Goal: Information Seeking & Learning: Understand process/instructions

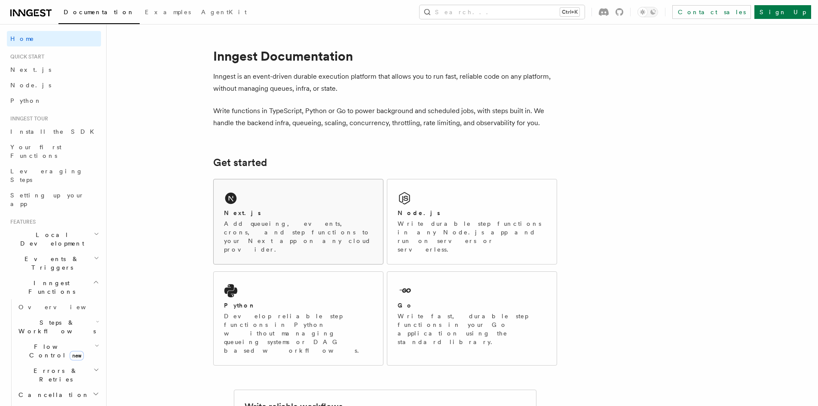
click at [327, 199] on div "Next.js Add queueing, events, crons, and step functions to your Next app on any…" at bounding box center [298, 221] width 169 height 85
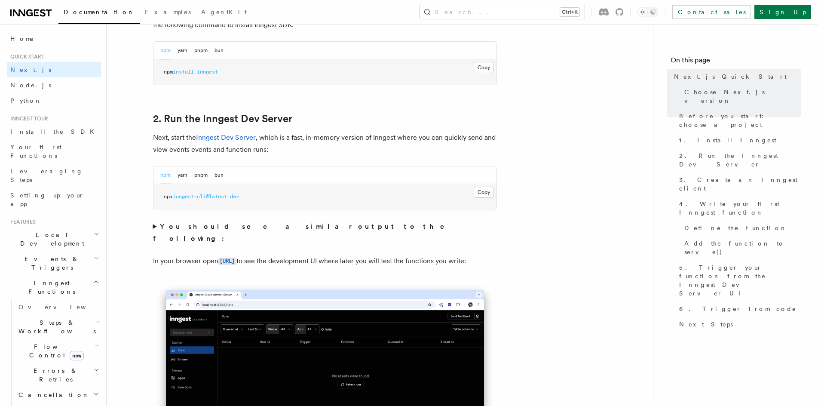
drag, startPoint x: 382, startPoint y: 196, endPoint x: 398, endPoint y: 259, distance: 64.3
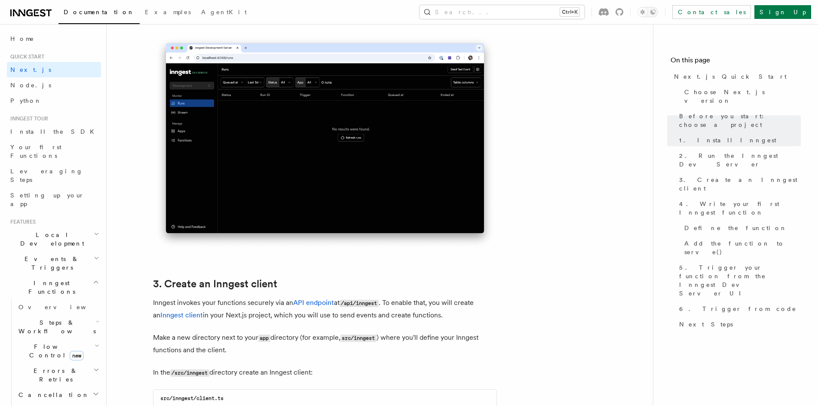
drag, startPoint x: 469, startPoint y: 285, endPoint x: 470, endPoint y: 291, distance: 6.0
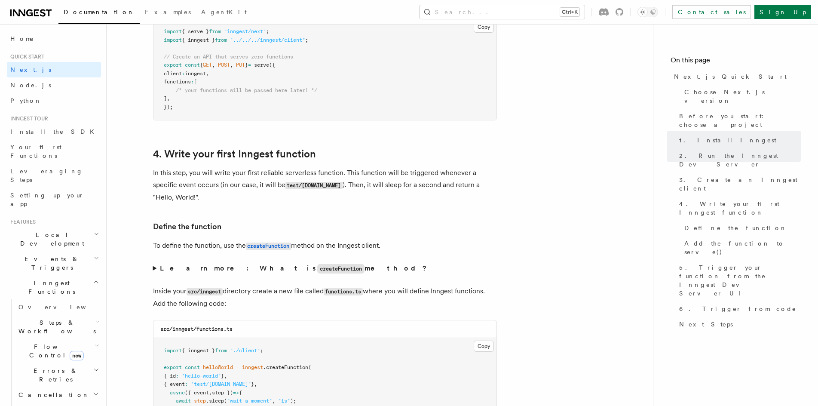
drag, startPoint x: 496, startPoint y: 272, endPoint x: 490, endPoint y: 306, distance: 33.6
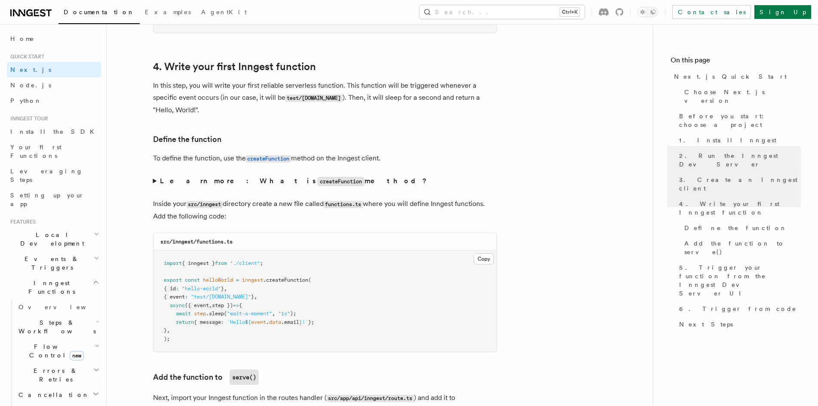
drag, startPoint x: 486, startPoint y: 265, endPoint x: 486, endPoint y: 259, distance: 6.5
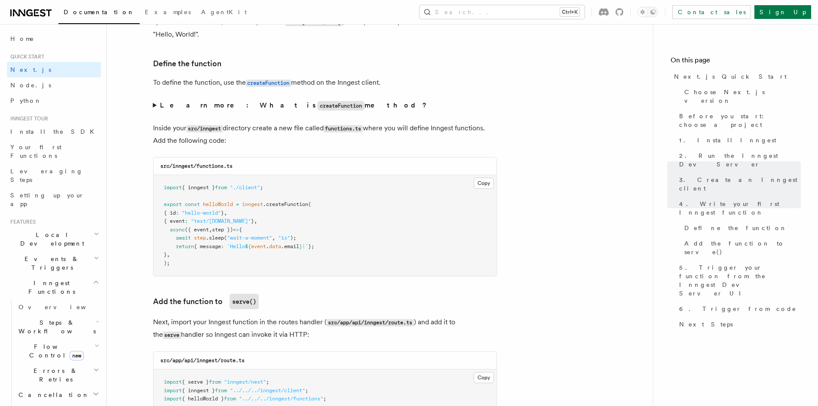
scroll to position [1440, 0]
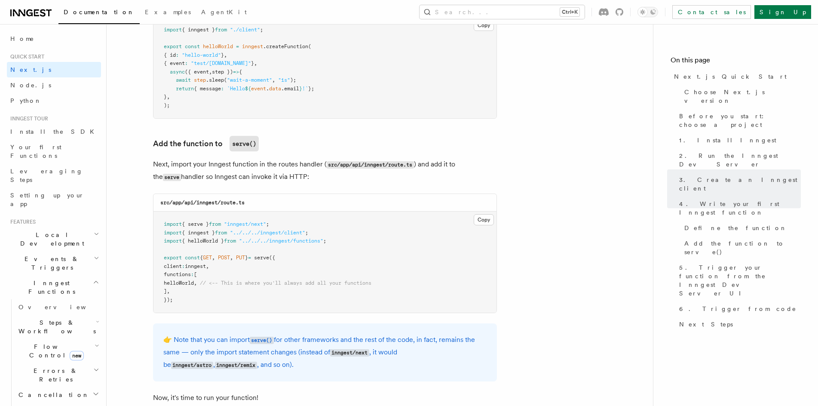
drag, startPoint x: 521, startPoint y: 193, endPoint x: 525, endPoint y: 225, distance: 32.0
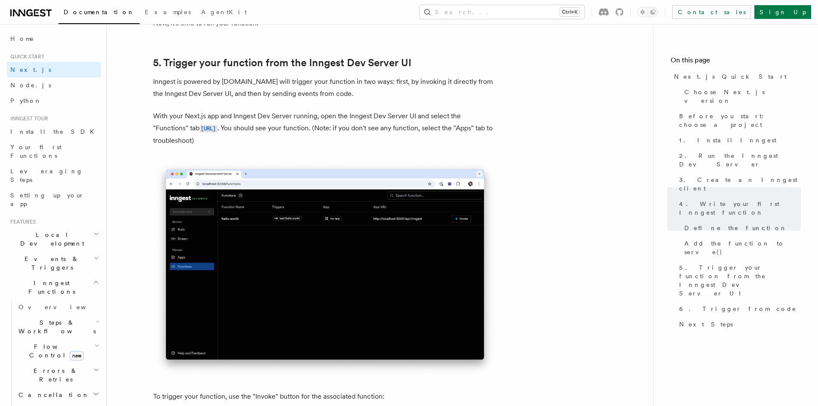
drag, startPoint x: 536, startPoint y: 219, endPoint x: 541, endPoint y: 275, distance: 56.5
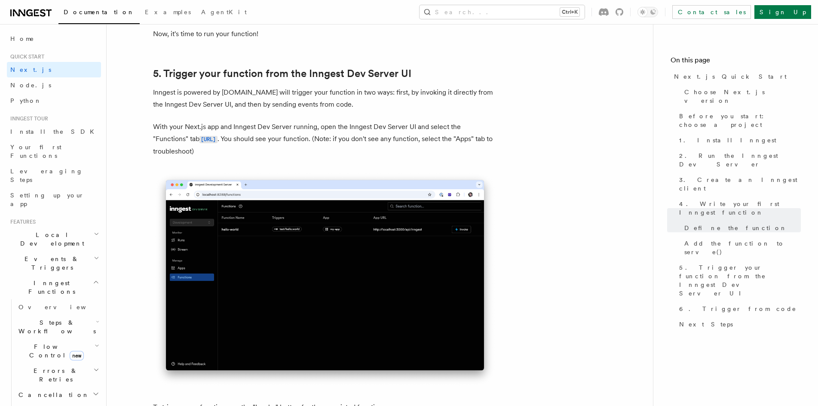
drag, startPoint x: 538, startPoint y: 257, endPoint x: 537, endPoint y: 223, distance: 33.9
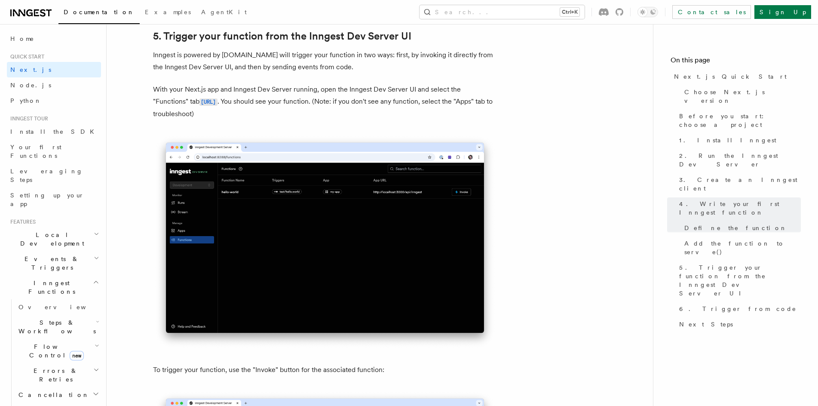
scroll to position [1999, 0]
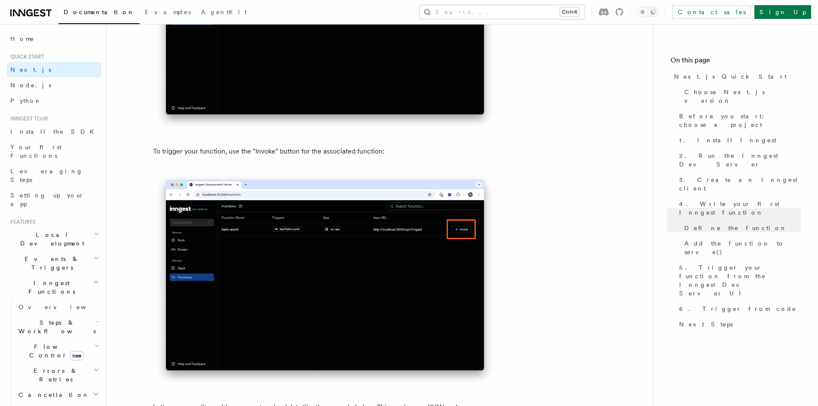
drag, startPoint x: 531, startPoint y: 243, endPoint x: 530, endPoint y: 275, distance: 31.8
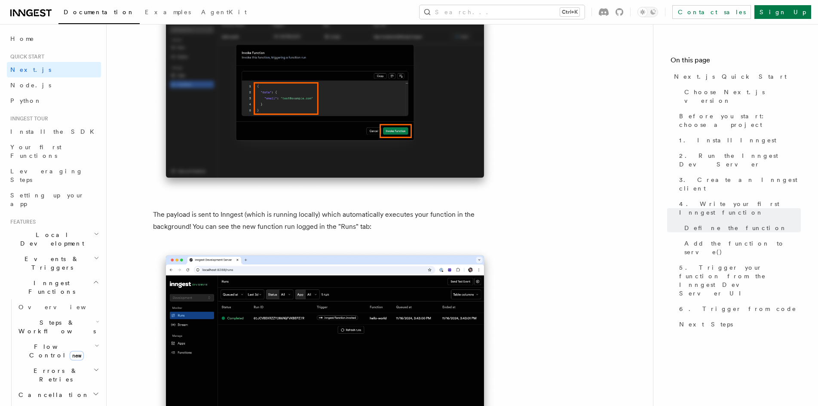
drag, startPoint x: 531, startPoint y: 326, endPoint x: 528, endPoint y: 353, distance: 27.2
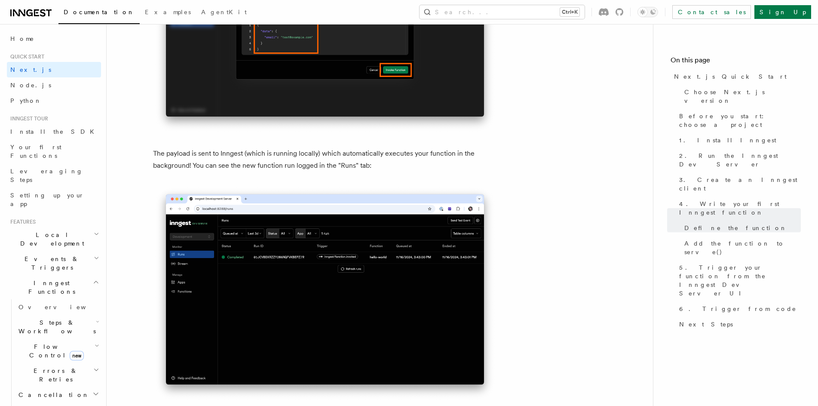
scroll to position [2805, 0]
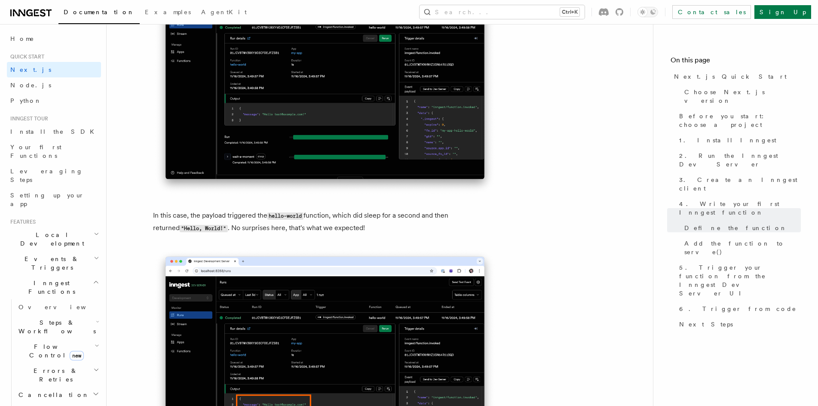
drag, startPoint x: 551, startPoint y: 233, endPoint x: 553, endPoint y: 318, distance: 84.7
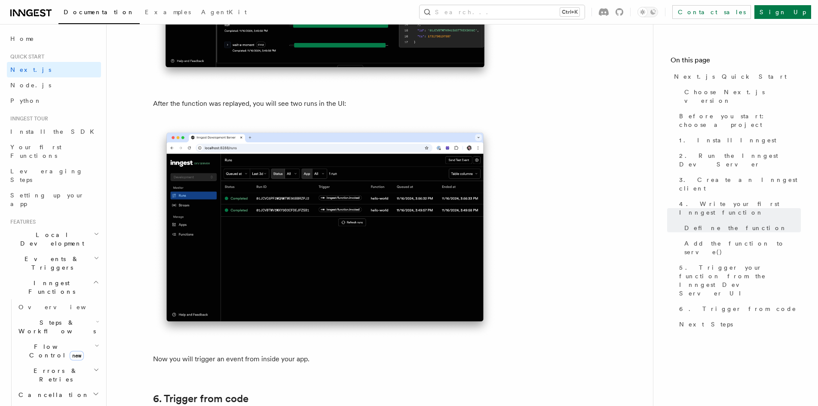
drag, startPoint x: 535, startPoint y: 223, endPoint x: 544, endPoint y: 292, distance: 69.2
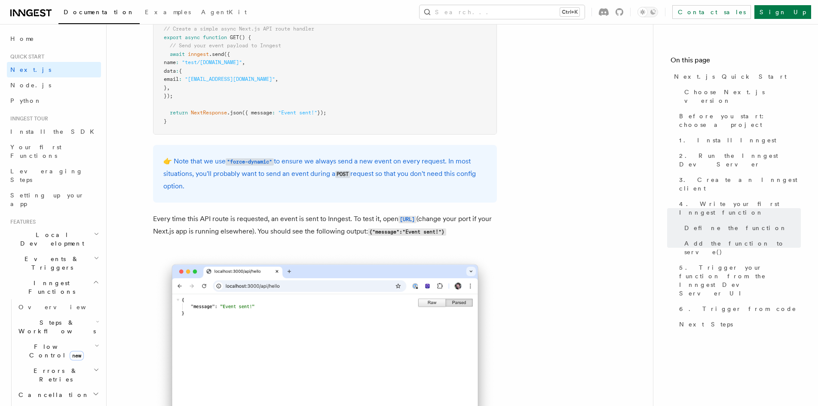
drag, startPoint x: 477, startPoint y: 266, endPoint x: 479, endPoint y: 277, distance: 11.8
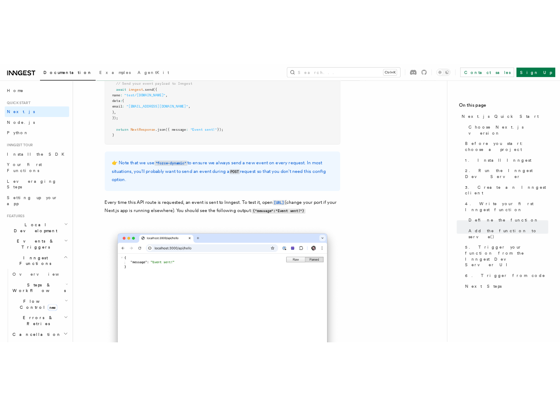
scroll to position [4642, 0]
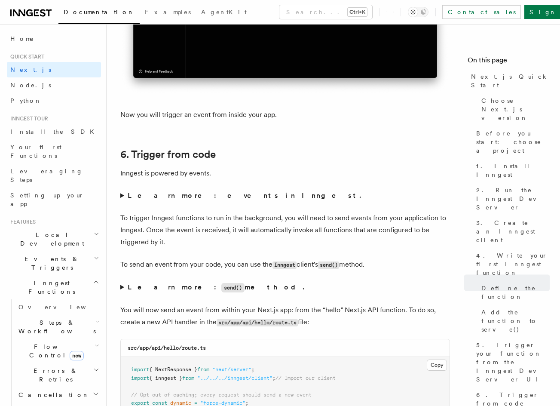
drag, startPoint x: 307, startPoint y: 125, endPoint x: 307, endPoint y: 52, distance: 73.9
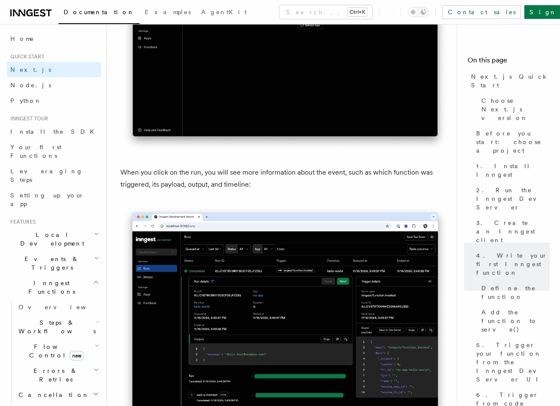
drag, startPoint x: 393, startPoint y: 128, endPoint x: 391, endPoint y: -18, distance: 147.0
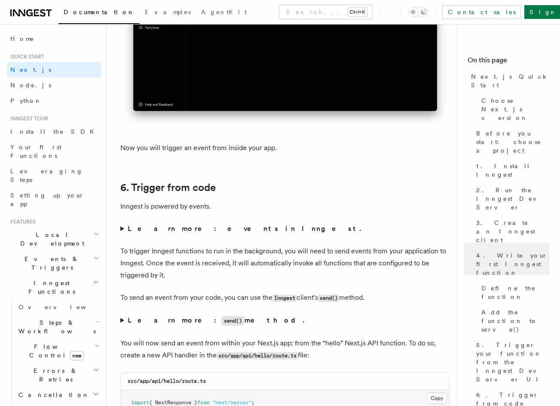
drag, startPoint x: 415, startPoint y: 144, endPoint x: 394, endPoint y: 310, distance: 166.7
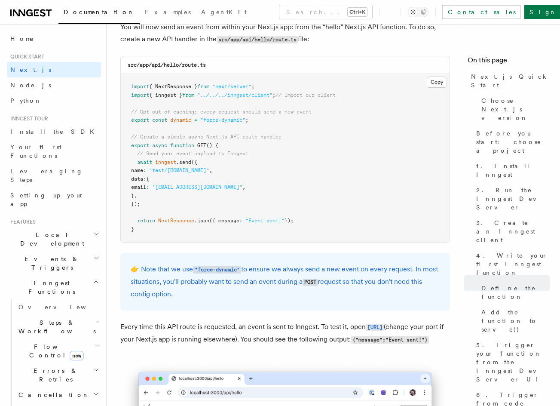
drag, startPoint x: 392, startPoint y: 177, endPoint x: 392, endPoint y: 147, distance: 30.5
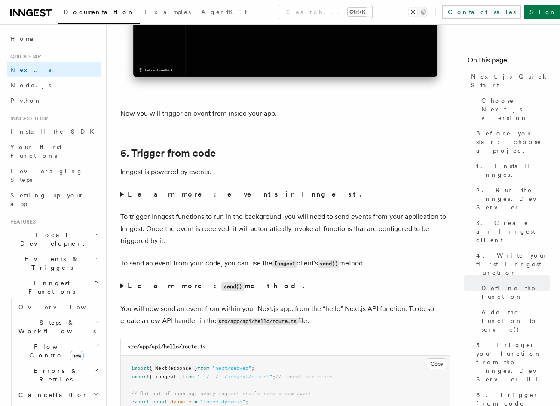
drag, startPoint x: 393, startPoint y: 145, endPoint x: 345, endPoint y: 40, distance: 115.5
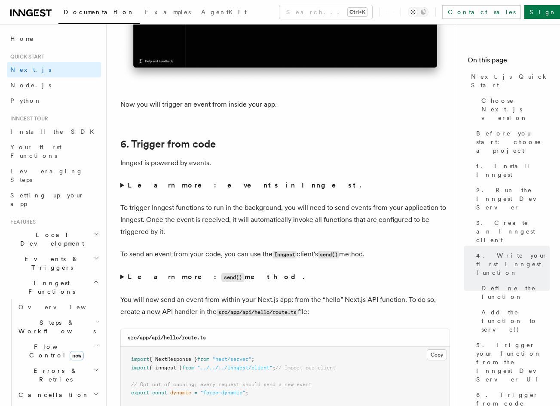
scroll to position [4183, 0]
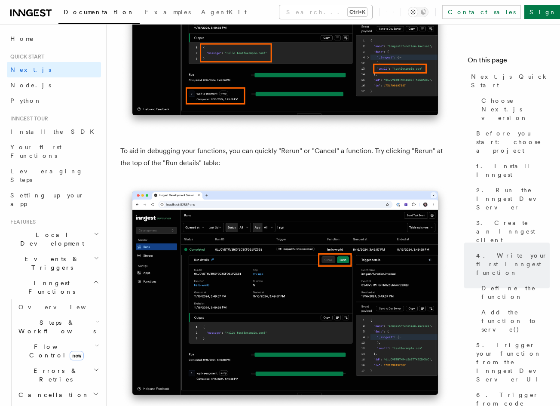
drag, startPoint x: 362, startPoint y: 139, endPoint x: 336, endPoint y: 6, distance: 135.7
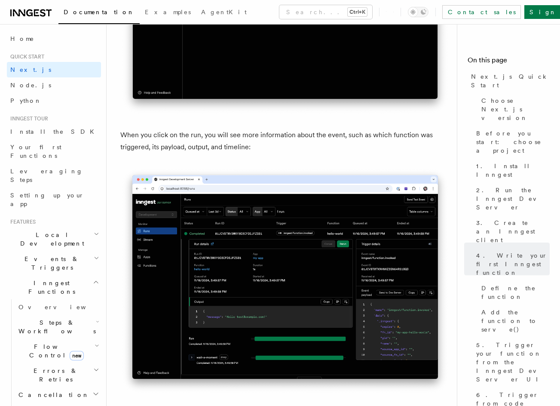
drag, startPoint x: 364, startPoint y: 86, endPoint x: 362, endPoint y: 67, distance: 18.1
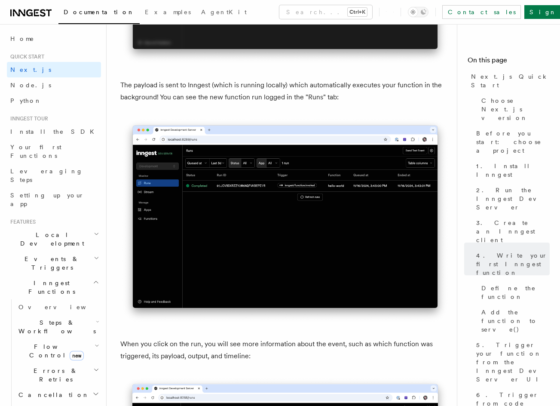
drag, startPoint x: 355, startPoint y: 104, endPoint x: 353, endPoint y: 31, distance: 72.2
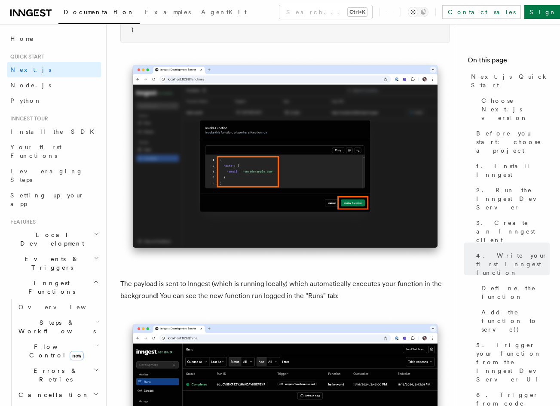
drag, startPoint x: 355, startPoint y: 99, endPoint x: 355, endPoint y: 37, distance: 61.9
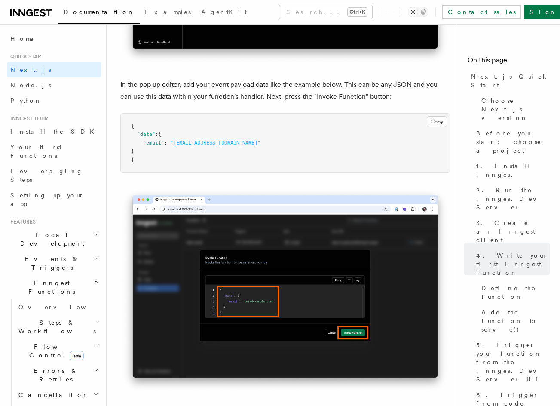
drag, startPoint x: 353, startPoint y: 57, endPoint x: 343, endPoint y: 3, distance: 55.5
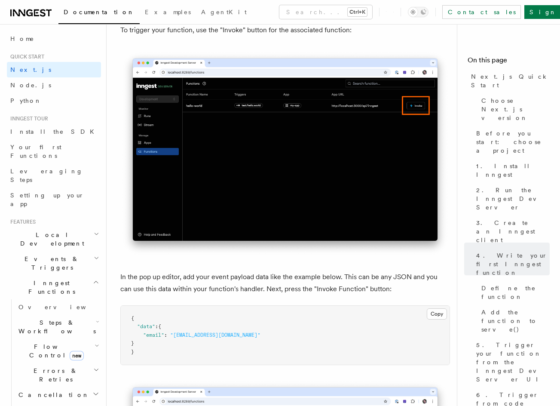
drag, startPoint x: 330, startPoint y: 83, endPoint x: 327, endPoint y: 48, distance: 34.9
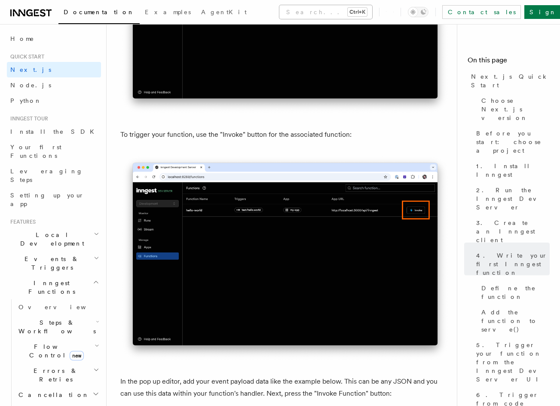
drag, startPoint x: 325, startPoint y: 53, endPoint x: 322, endPoint y: 9, distance: 43.9
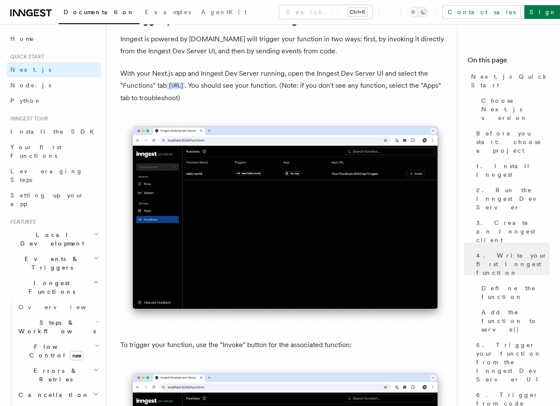
drag, startPoint x: 361, startPoint y: 97, endPoint x: 345, endPoint y: 39, distance: 60.7
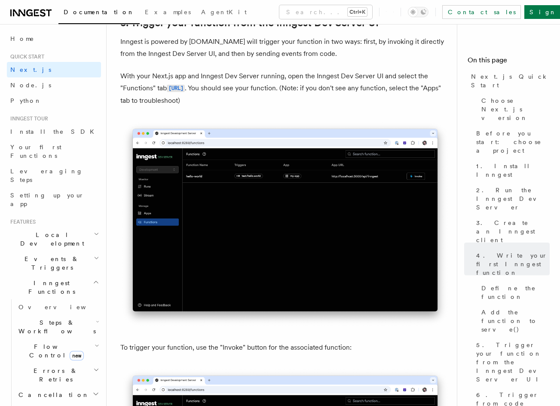
drag, startPoint x: 342, startPoint y: 76, endPoint x: 338, endPoint y: 37, distance: 39.3
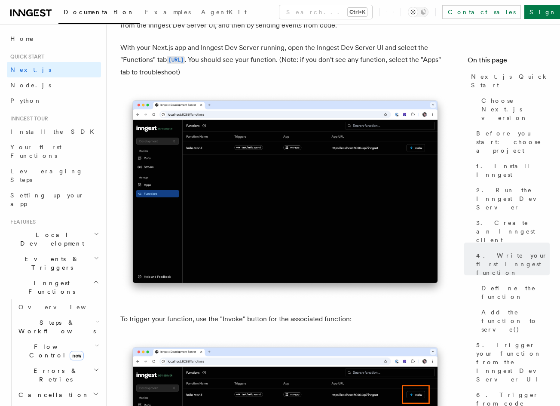
scroll to position [2041, 0]
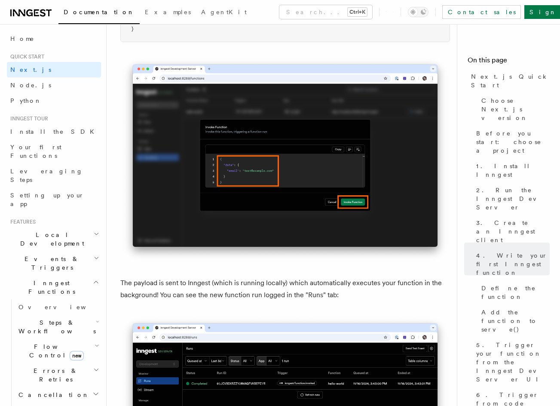
drag, startPoint x: 350, startPoint y: 171, endPoint x: 346, endPoint y: 204, distance: 32.9
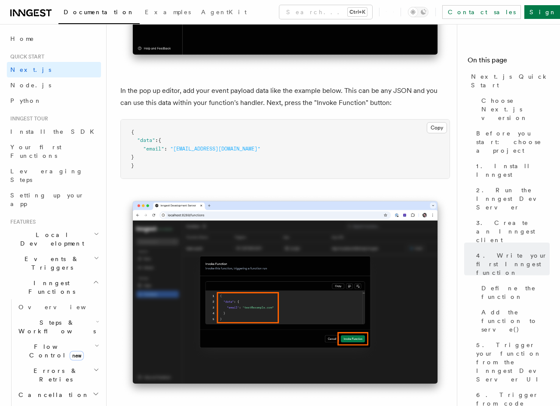
drag, startPoint x: 339, startPoint y: 142, endPoint x: 338, endPoint y: 112, distance: 29.7
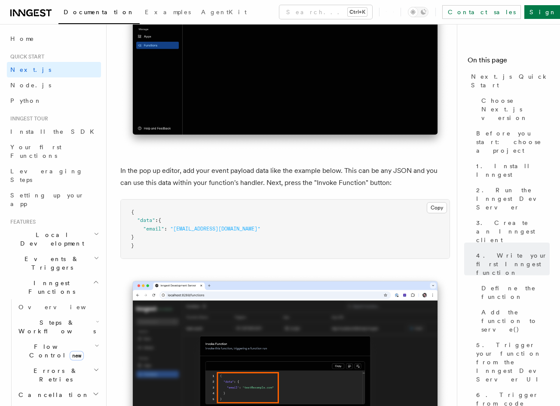
scroll to position [2430, 0]
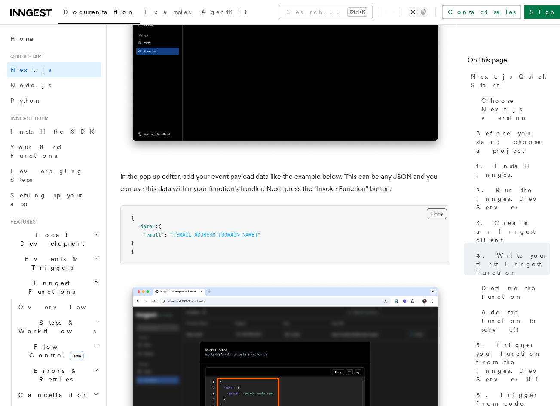
click at [439, 208] on button "Copy Copied" at bounding box center [437, 213] width 20 height 11
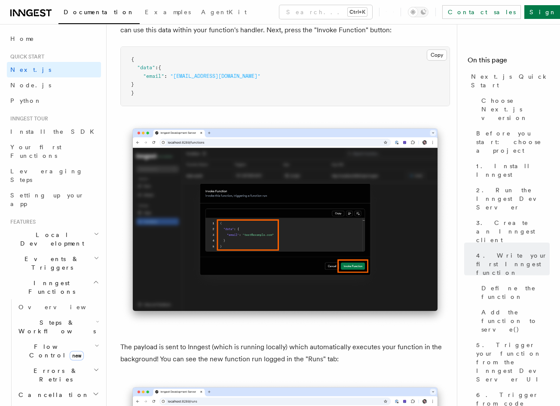
drag, startPoint x: 356, startPoint y: 236, endPoint x: 353, endPoint y: 245, distance: 9.4
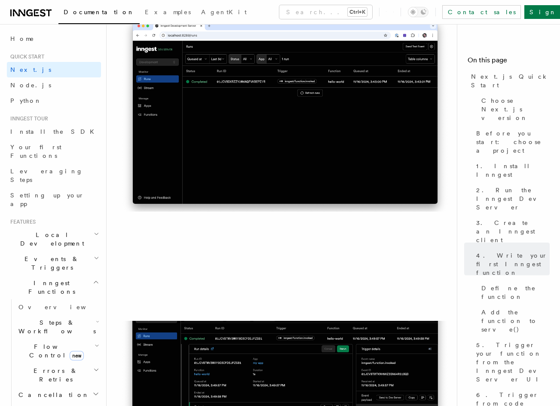
drag, startPoint x: 354, startPoint y: 235, endPoint x: 365, endPoint y: 282, distance: 48.1
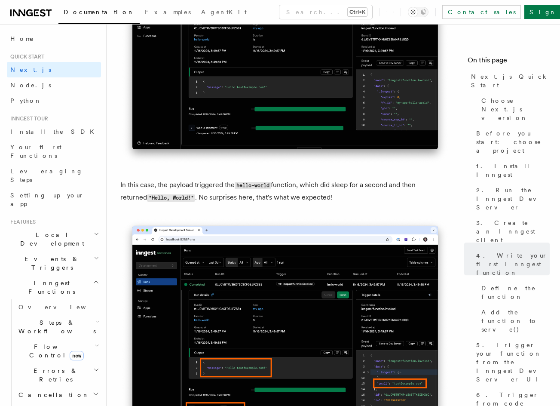
drag, startPoint x: 339, startPoint y: 286, endPoint x: 333, endPoint y: 274, distance: 13.5
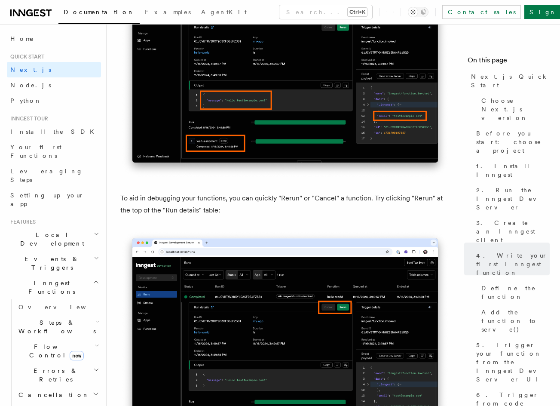
drag, startPoint x: 285, startPoint y: 89, endPoint x: 278, endPoint y: 129, distance: 40.9
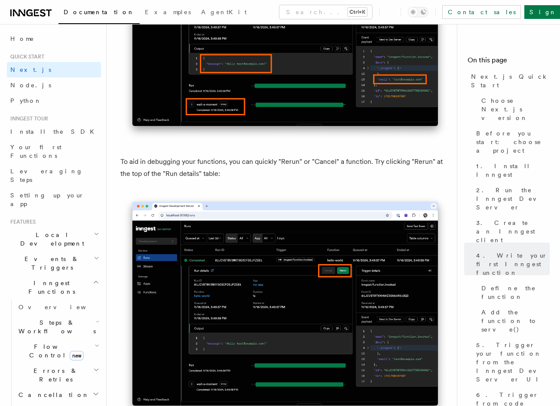
scroll to position [3594, 0]
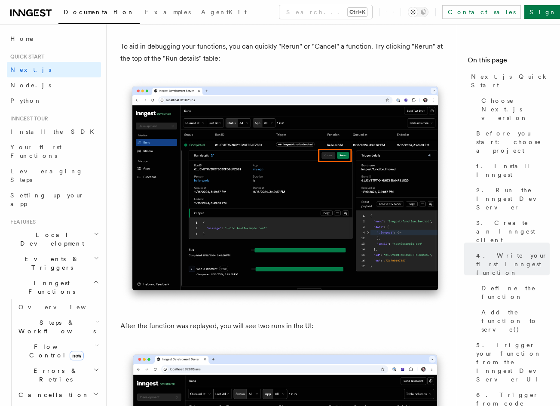
drag, startPoint x: 379, startPoint y: 171, endPoint x: 362, endPoint y: 236, distance: 66.6
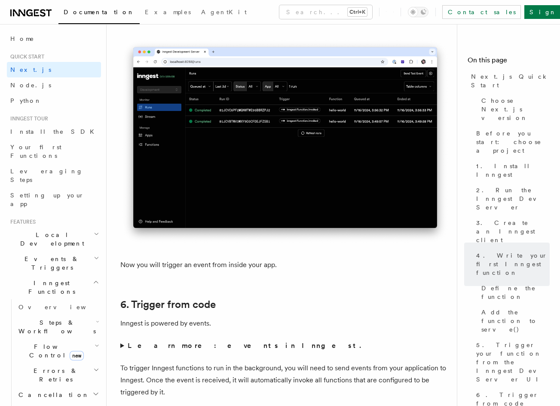
drag, startPoint x: 312, startPoint y: 259, endPoint x: 305, endPoint y: 296, distance: 38.0
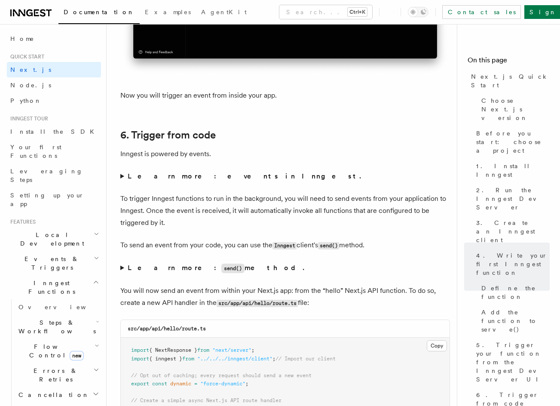
scroll to position [4198, 0]
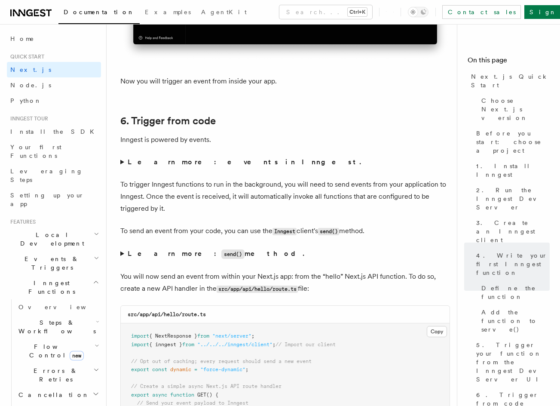
drag, startPoint x: 279, startPoint y: 255, endPoint x: 279, endPoint y: 269, distance: 13.8
click at [164, 158] on strong "Learn more: events in Inngest." at bounding box center [245, 162] width 235 height 8
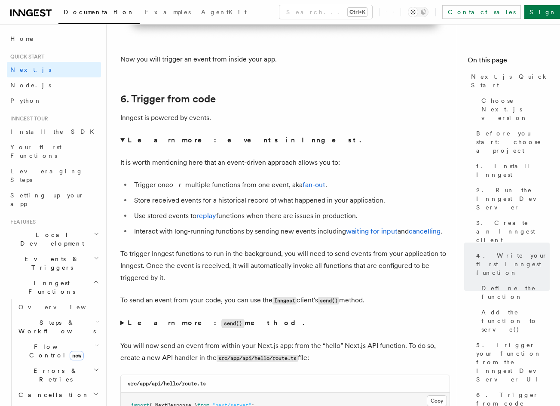
scroll to position [4241, 0]
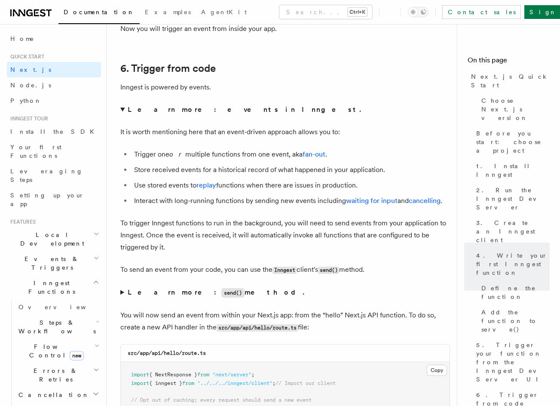
drag, startPoint x: 243, startPoint y: 160, endPoint x: 242, endPoint y: 169, distance: 8.7
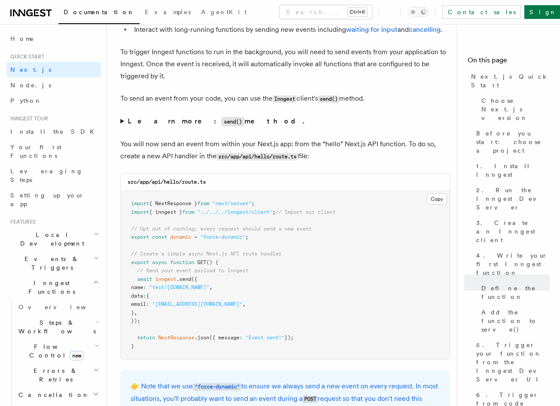
drag, startPoint x: 201, startPoint y: 152, endPoint x: 202, endPoint y: 169, distance: 17.3
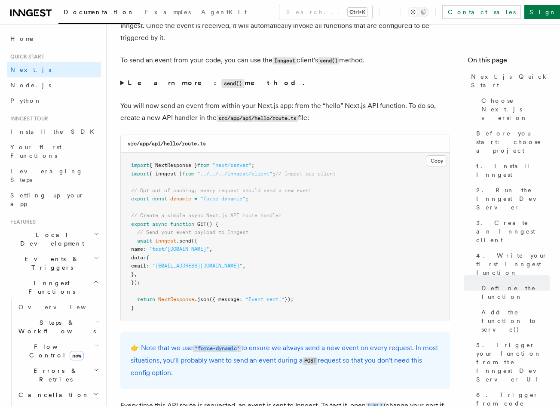
scroll to position [4480, 0]
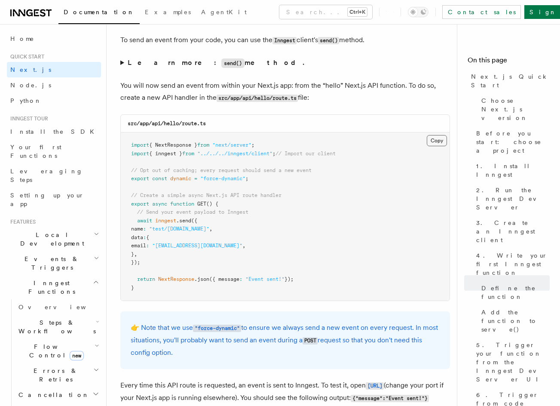
click at [443, 135] on button "Copy Copied" at bounding box center [437, 140] width 20 height 11
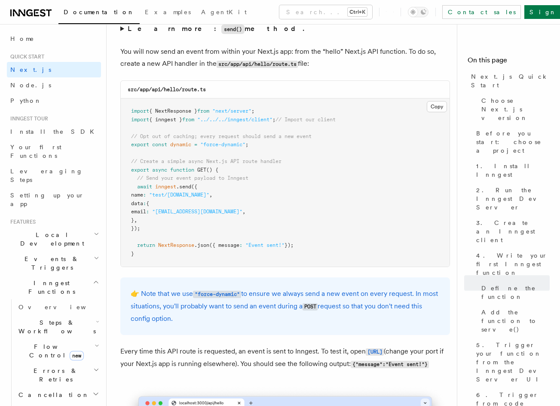
drag, startPoint x: 295, startPoint y: 208, endPoint x: 287, endPoint y: 234, distance: 27.0
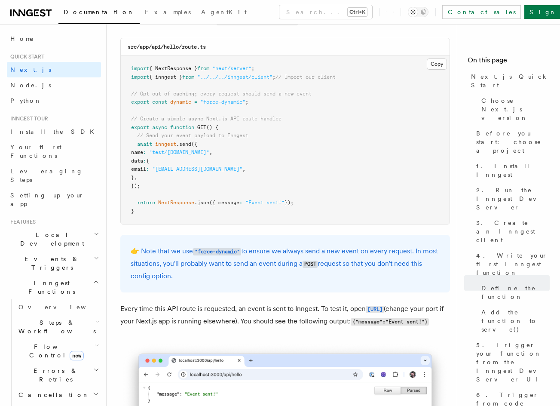
scroll to position [4557, 0]
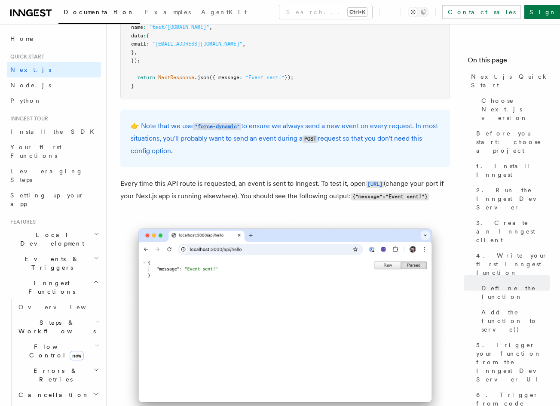
drag, startPoint x: 309, startPoint y: 180, endPoint x: 308, endPoint y: 190, distance: 10.8
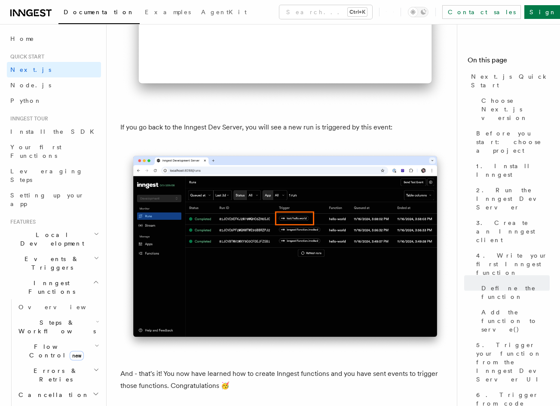
drag, startPoint x: 299, startPoint y: 158, endPoint x: 313, endPoint y: 230, distance: 74.0
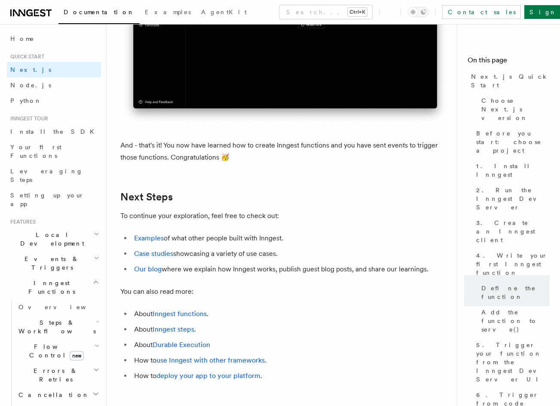
drag, startPoint x: 260, startPoint y: 125, endPoint x: 260, endPoint y: 191, distance: 66.2
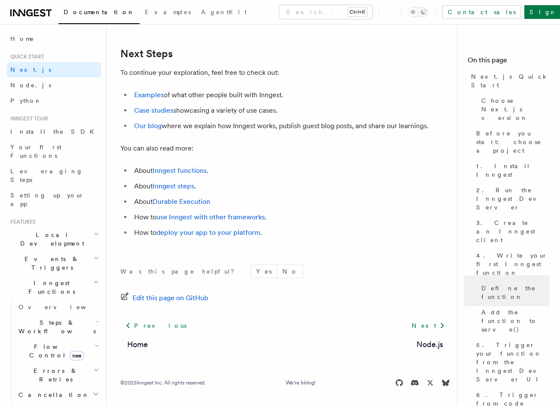
scroll to position [5373, 0]
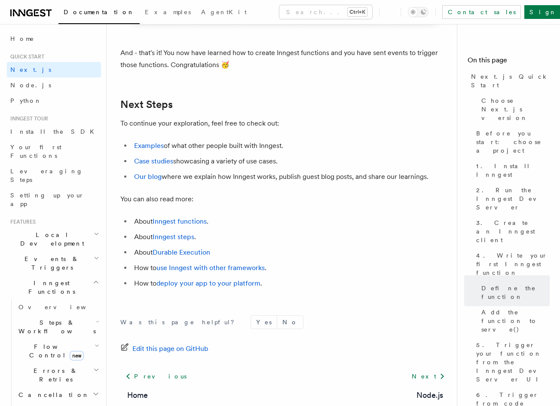
scroll to position [5244, 0]
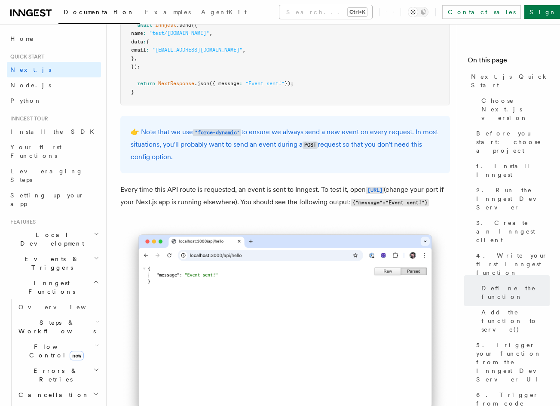
drag, startPoint x: 316, startPoint y: 123, endPoint x: 293, endPoint y: 9, distance: 117.0
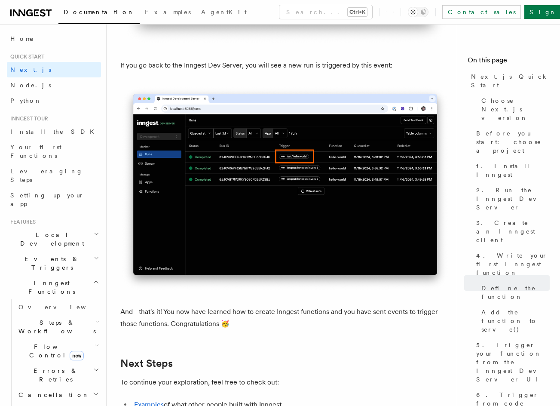
drag, startPoint x: 338, startPoint y: 153, endPoint x: 338, endPoint y: 158, distance: 5.2
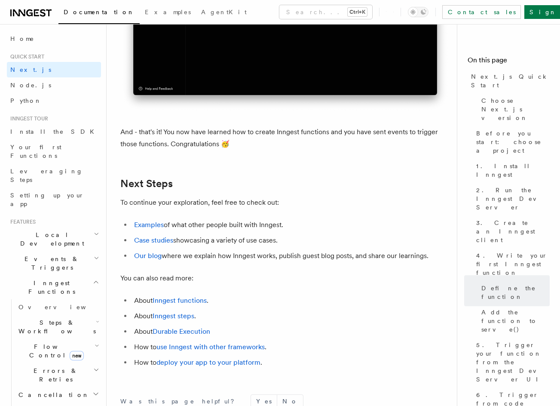
scroll to position [5242, 0]
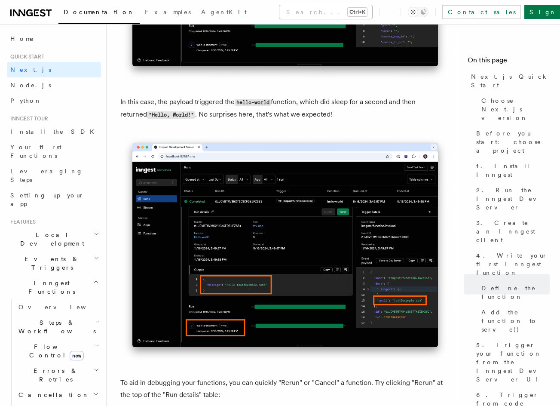
drag, startPoint x: 320, startPoint y: 101, endPoint x: 318, endPoint y: 15, distance: 86.4
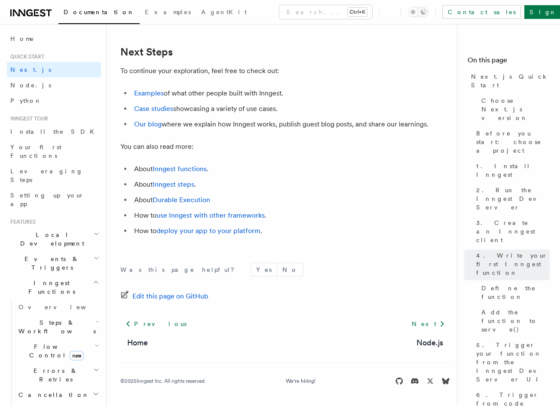
drag, startPoint x: 343, startPoint y: 160, endPoint x: 346, endPoint y: 201, distance: 41.0
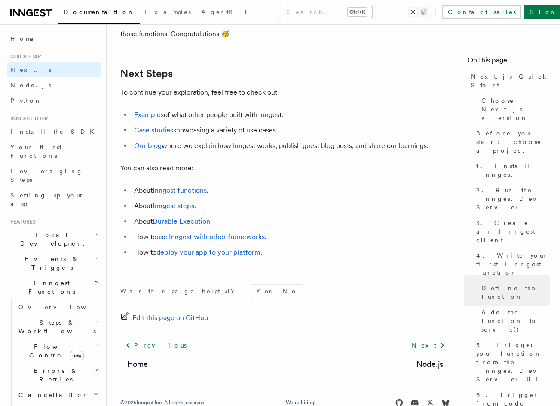
scroll to position [5330, 0]
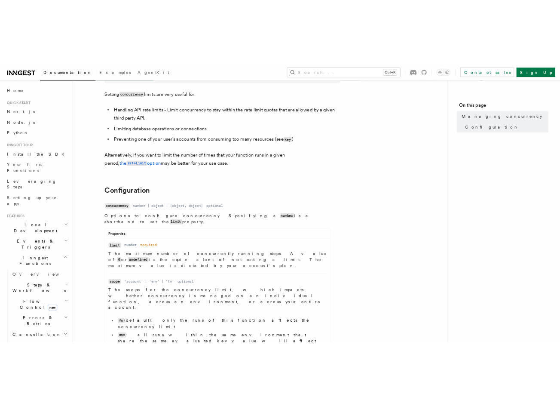
scroll to position [335, 0]
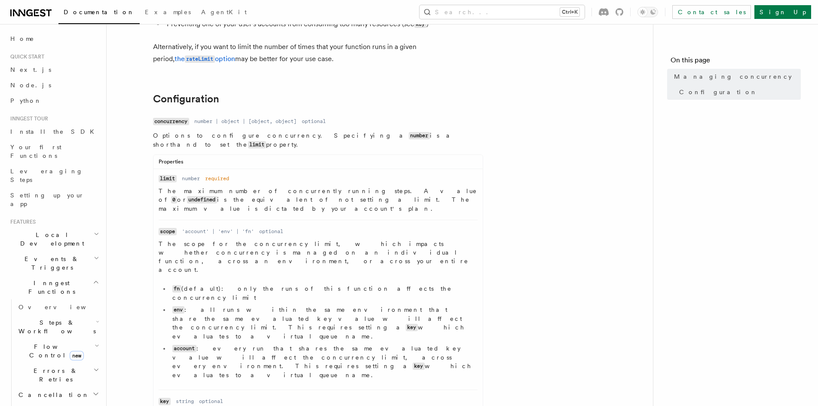
drag, startPoint x: 321, startPoint y: 86, endPoint x: 322, endPoint y: 164, distance: 78.6
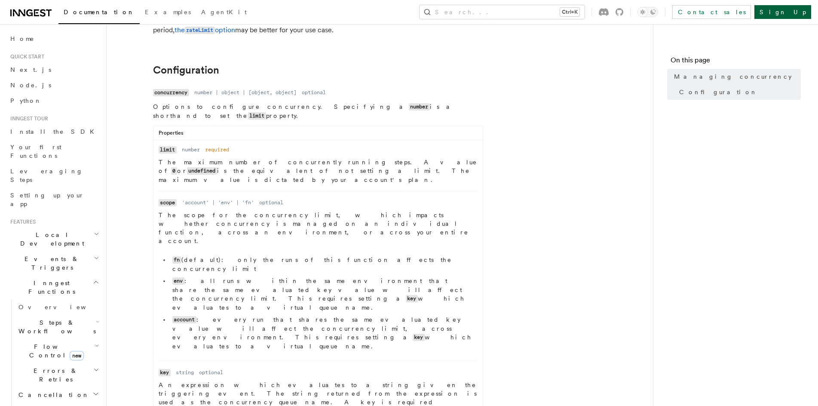
click at [799, 12] on link "Sign Up" at bounding box center [782, 12] width 57 height 14
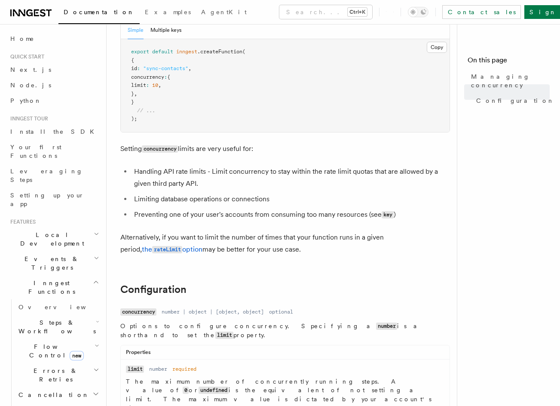
drag, startPoint x: 406, startPoint y: 78, endPoint x: 394, endPoint y: 9, distance: 69.9
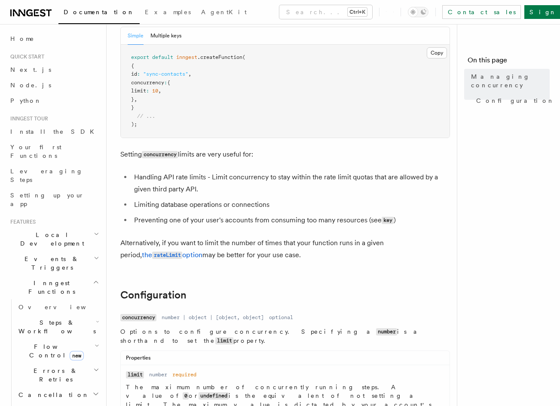
drag, startPoint x: 357, startPoint y: 40, endPoint x: 359, endPoint y: 28, distance: 11.7
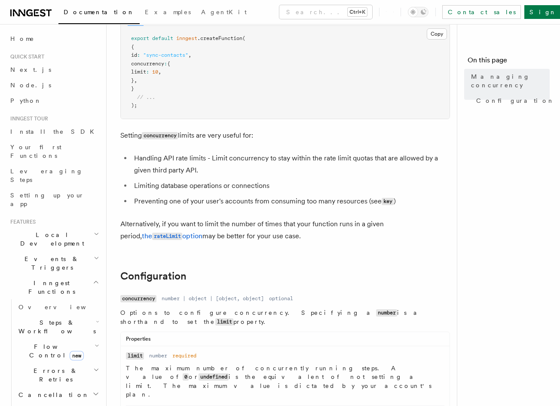
scroll to position [153, 0]
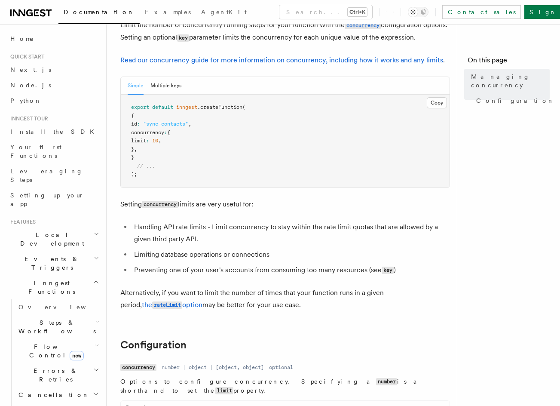
drag, startPoint x: 321, startPoint y: 86, endPoint x: 318, endPoint y: 47, distance: 38.3
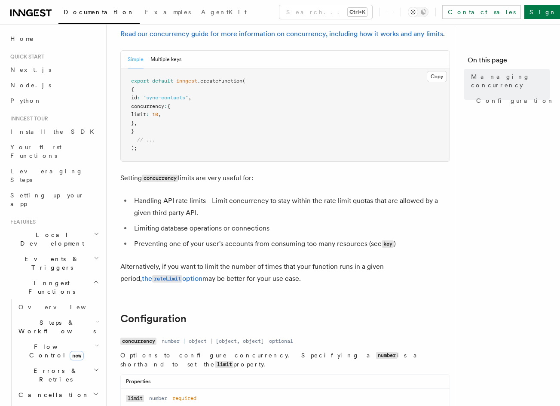
scroll to position [0, 0]
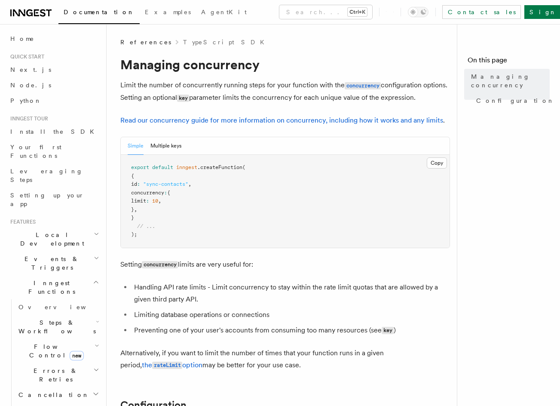
drag, startPoint x: 353, startPoint y: 157, endPoint x: 335, endPoint y: 23, distance: 135.7
click at [409, 71] on h1 "Managing concurrency" at bounding box center [285, 64] width 330 height 15
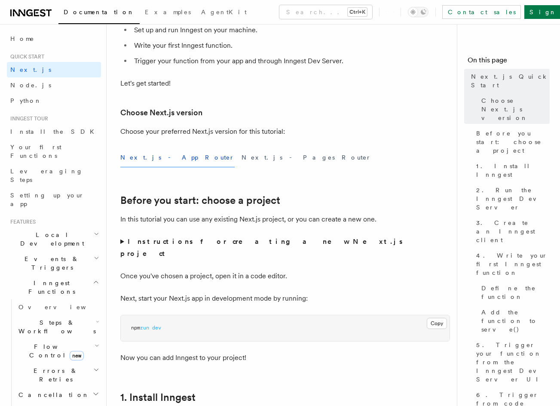
scroll to position [498, 0]
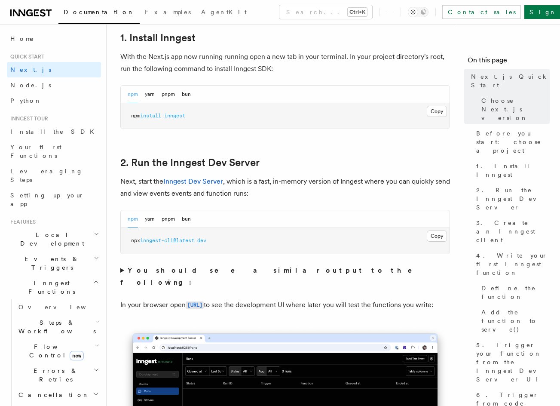
drag, startPoint x: 249, startPoint y: 105, endPoint x: 246, endPoint y: 182, distance: 77.4
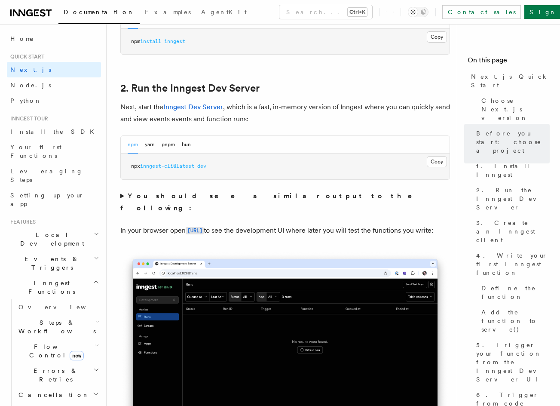
drag, startPoint x: 217, startPoint y: 115, endPoint x: 214, endPoint y: 136, distance: 21.6
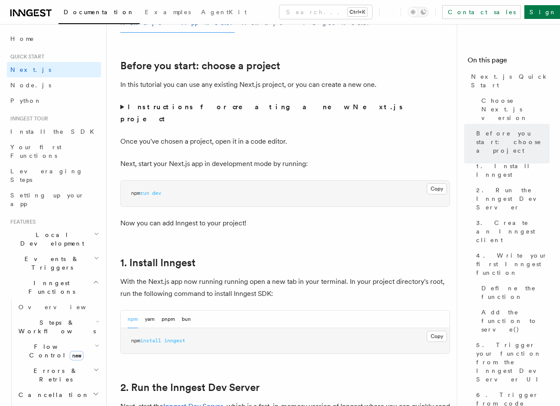
drag, startPoint x: 263, startPoint y: 133, endPoint x: 264, endPoint y: 47, distance: 85.5
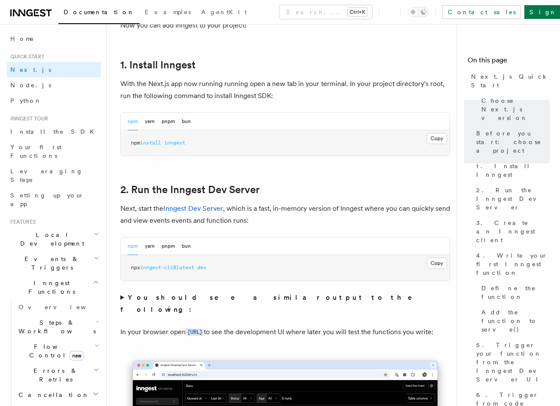
drag, startPoint x: 262, startPoint y: 122, endPoint x: 257, endPoint y: 164, distance: 42.1
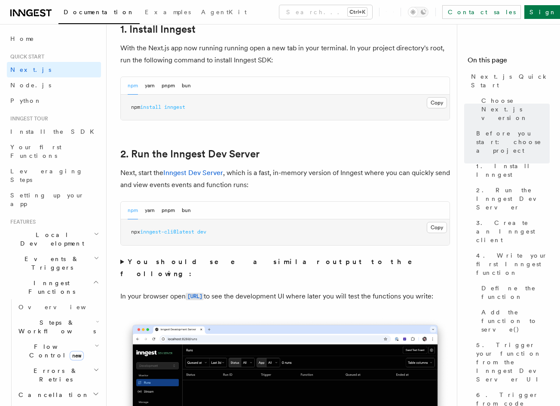
scroll to position [512, 0]
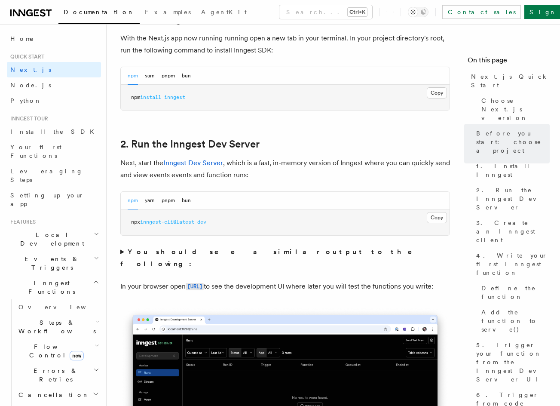
click at [164, 94] on span at bounding box center [162, 97] width 3 height 6
copy article "npm install inngest"
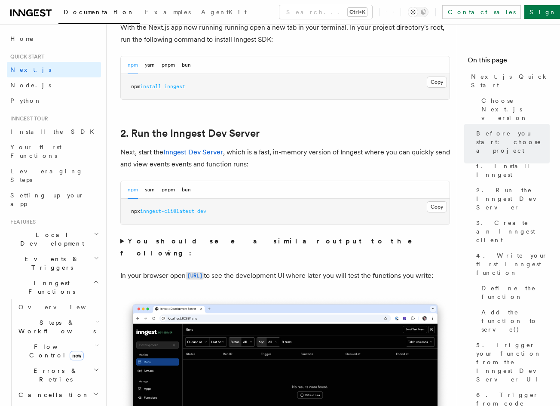
scroll to position [535, 0]
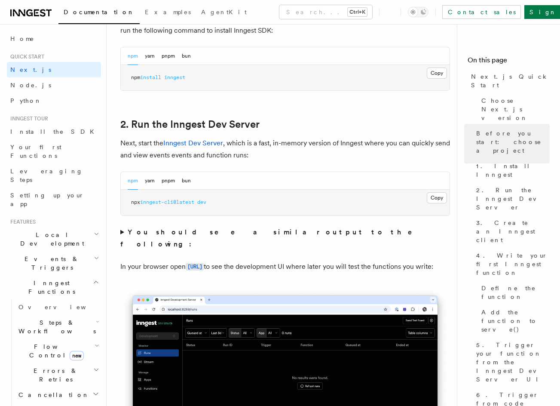
drag, startPoint x: 260, startPoint y: 192, endPoint x: 231, endPoint y: 202, distance: 30.6
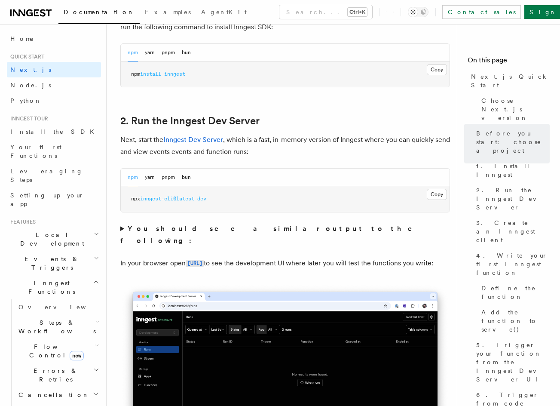
click at [189, 186] on pre "npx inngest-cli@latest dev" at bounding box center [285, 199] width 329 height 26
click at [184, 171] on div at bounding box center [184, 171] width 0 height 0
copy span "latest"
click at [231, 186] on pre "npx inngest-cli@latest dev" at bounding box center [285, 199] width 329 height 26
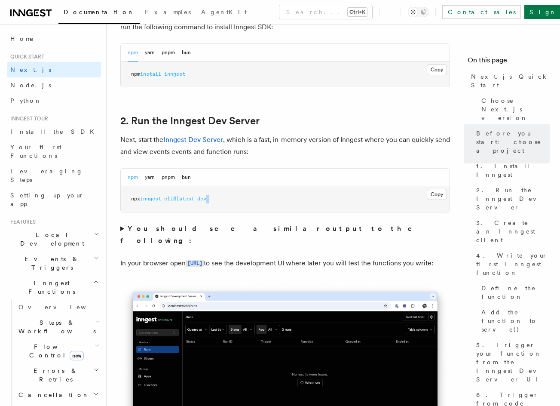
click at [231, 186] on pre "npx inngest-cli@latest dev" at bounding box center [285, 199] width 329 height 26
copy div "npx inngest-cli@latest dev"
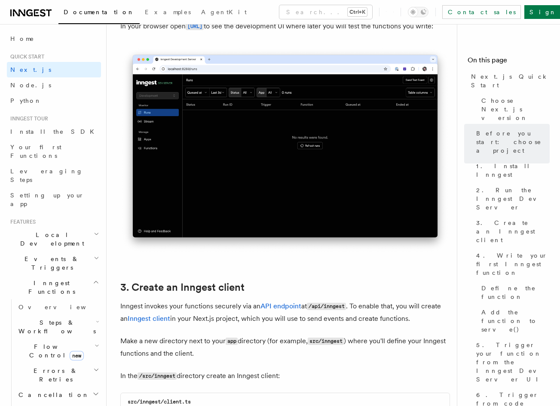
drag, startPoint x: 384, startPoint y: 244, endPoint x: 375, endPoint y: 269, distance: 26.8
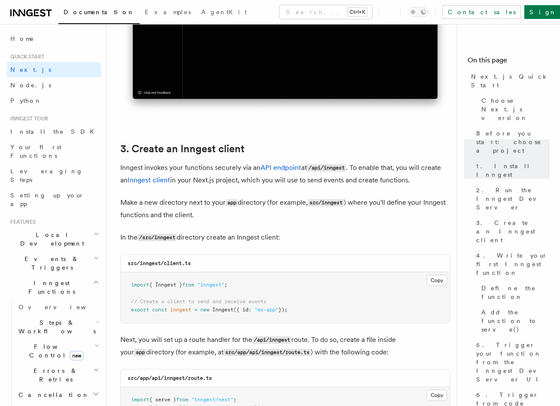
scroll to position [935, 0]
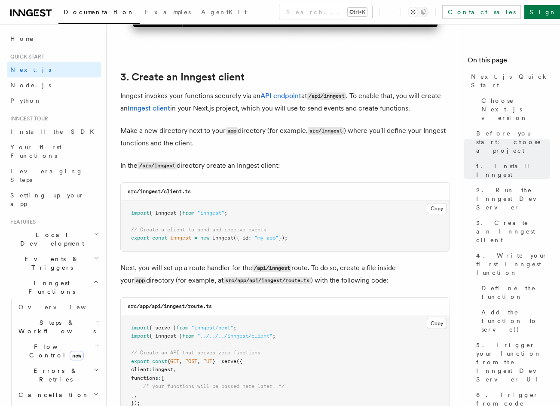
drag, startPoint x: 233, startPoint y: 166, endPoint x: 234, endPoint y: 175, distance: 9.5
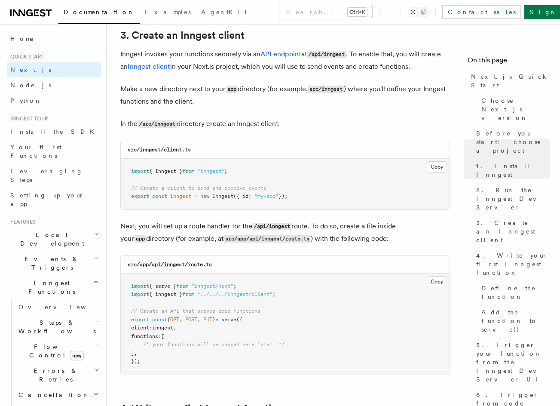
scroll to position [1026, 0]
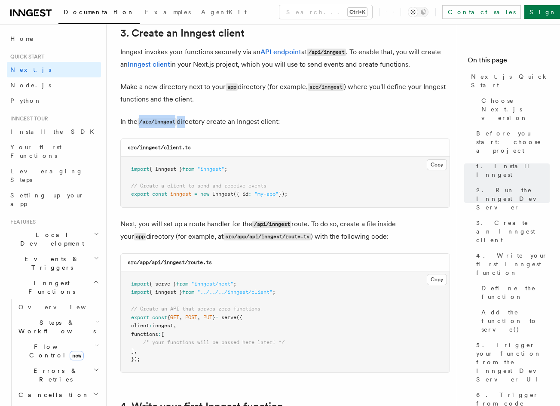
drag, startPoint x: 153, startPoint y: 107, endPoint x: 187, endPoint y: 110, distance: 34.5
click at [187, 116] on p "In the /src/inngest directory create an Inngest client:" at bounding box center [285, 122] width 330 height 12
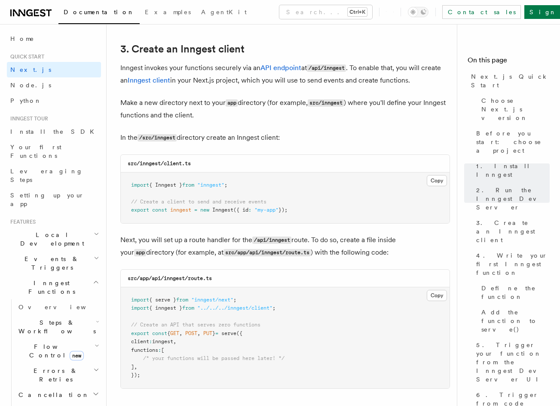
drag, startPoint x: 324, startPoint y: 70, endPoint x: 324, endPoint y: 55, distance: 14.2
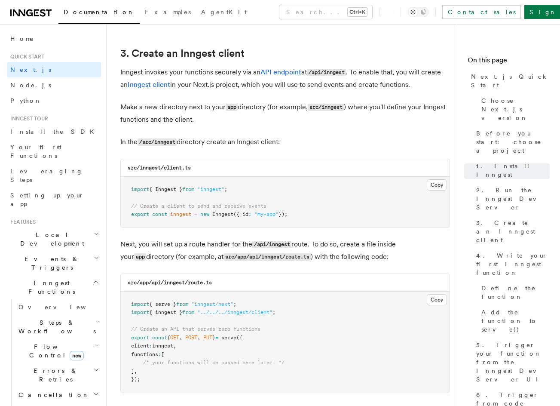
drag, startPoint x: 439, startPoint y: 175, endPoint x: 564, endPoint y: 164, distance: 125.5
click at [439, 179] on button "Copy Copied" at bounding box center [437, 184] width 20 height 11
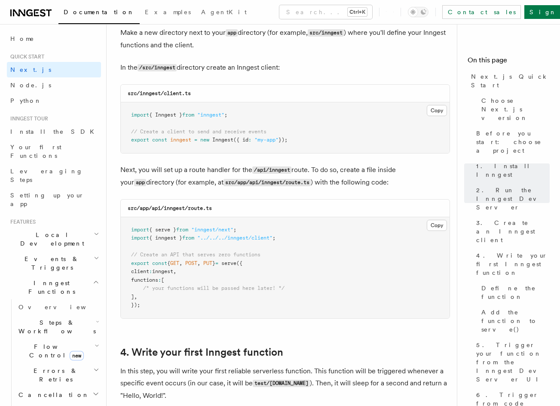
scroll to position [1152, 0]
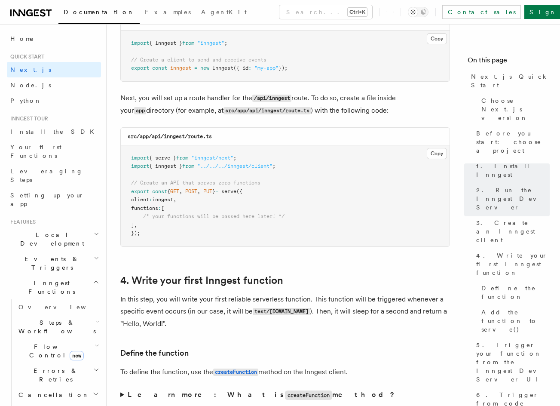
click at [231, 189] on pre "import { serve } from "inngest/next" ; import { inngest } from "../../../innges…" at bounding box center [285, 195] width 329 height 101
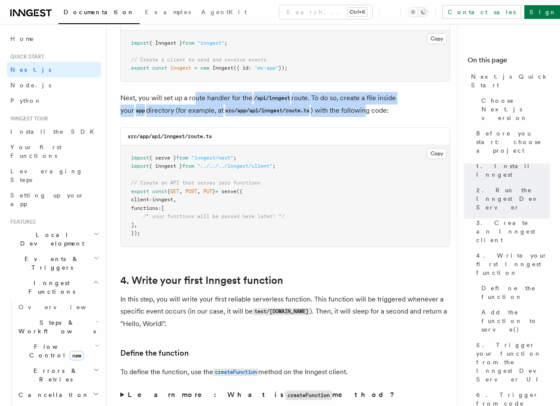
drag, startPoint x: 282, startPoint y: 93, endPoint x: 341, endPoint y: 95, distance: 58.5
click at [342, 95] on p "Next, you will set up a route handler for the /api/inngest route. To do so, cre…" at bounding box center [285, 104] width 330 height 25
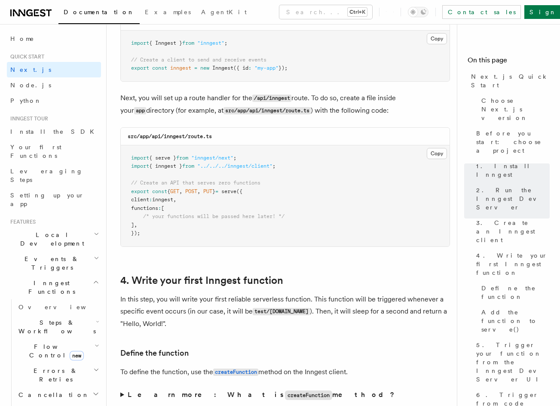
drag, startPoint x: 437, startPoint y: 143, endPoint x: 562, endPoint y: 146, distance: 125.1
click at [437, 148] on button "Copy Copied" at bounding box center [437, 153] width 20 height 11
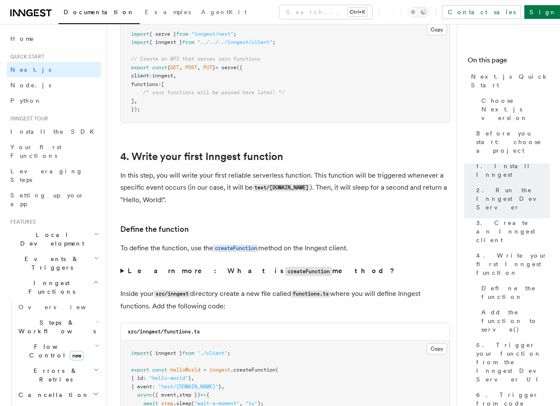
drag, startPoint x: 300, startPoint y: 186, endPoint x: 296, endPoint y: 199, distance: 13.2
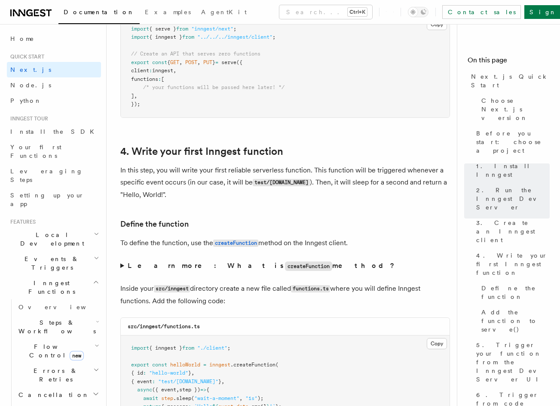
scroll to position [1238, 0]
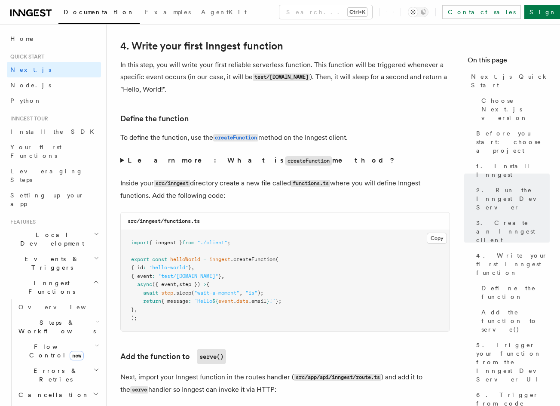
drag, startPoint x: 242, startPoint y: 219, endPoint x: 241, endPoint y: 239, distance: 20.7
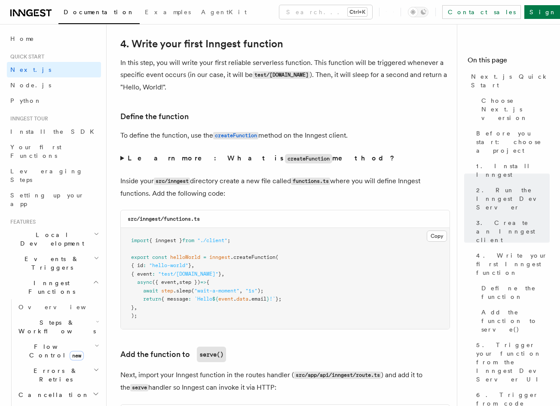
scroll to position [1348, 0]
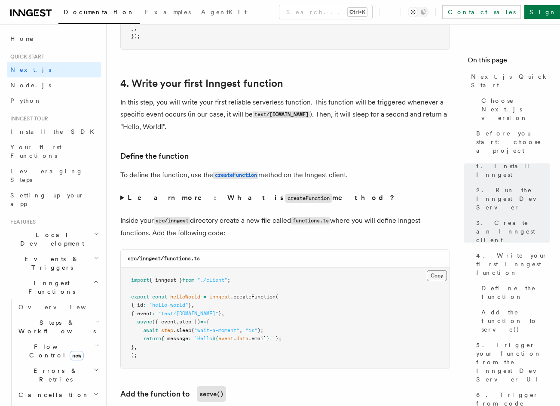
click at [439, 270] on button "Copy Copied" at bounding box center [437, 275] width 20 height 11
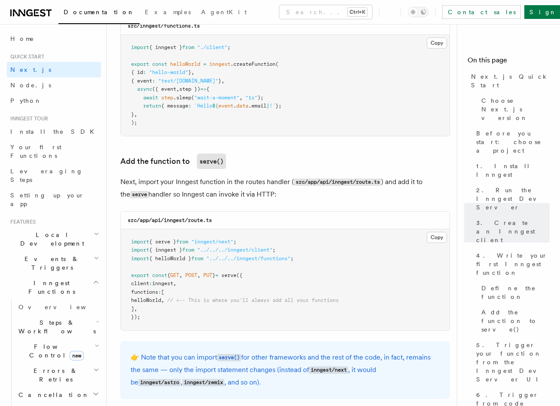
drag, startPoint x: 361, startPoint y: 269, endPoint x: 357, endPoint y: 282, distance: 13.3
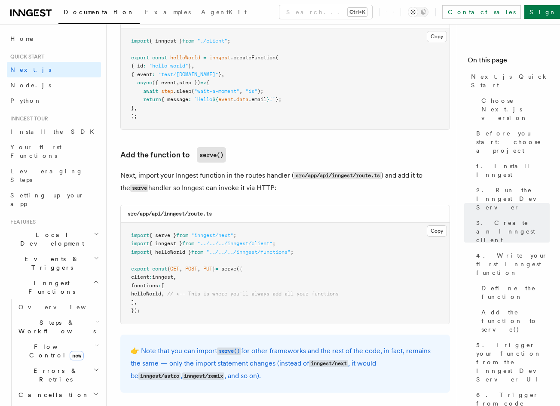
scroll to position [1545, 0]
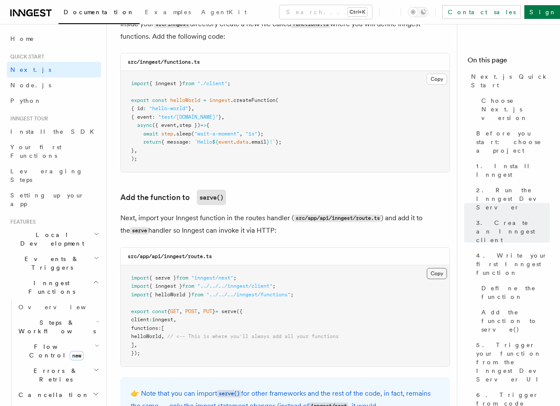
click at [430, 268] on button "Copy Copied" at bounding box center [437, 273] width 20 height 11
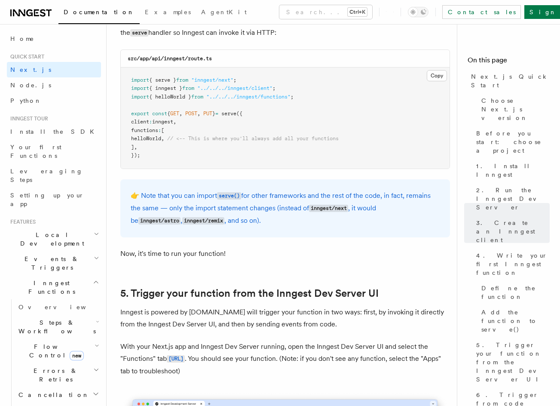
drag, startPoint x: 336, startPoint y: 307, endPoint x: 334, endPoint y: 314, distance: 7.0
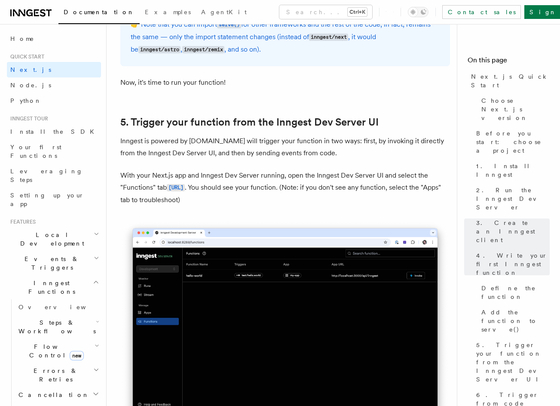
scroll to position [1951, 0]
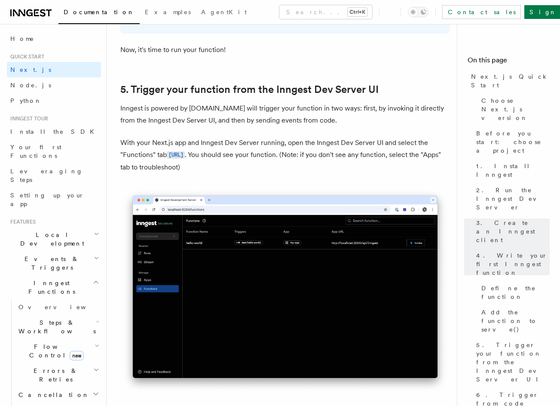
drag, startPoint x: 329, startPoint y: 173, endPoint x: 306, endPoint y: 188, distance: 27.7
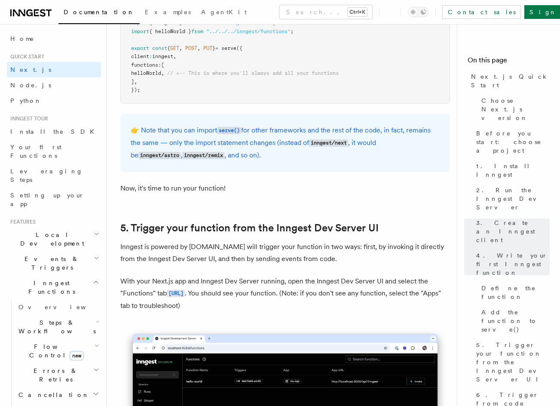
drag, startPoint x: 328, startPoint y: 43, endPoint x: 327, endPoint y: 34, distance: 9.5
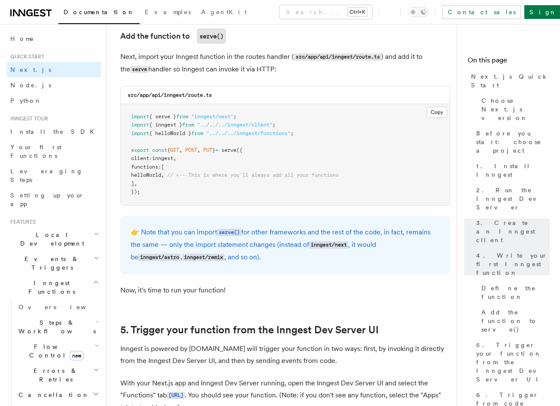
scroll to position [1662, 0]
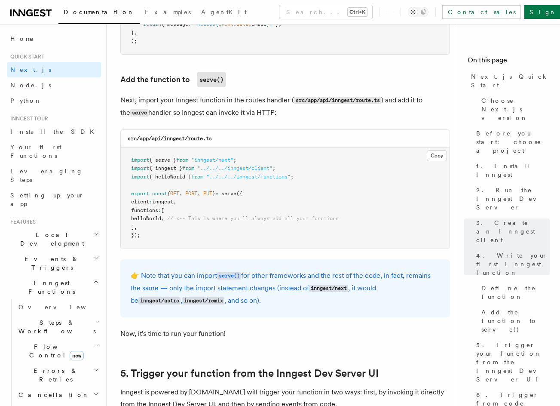
drag, startPoint x: 343, startPoint y: 90, endPoint x: 332, endPoint y: 41, distance: 50.2
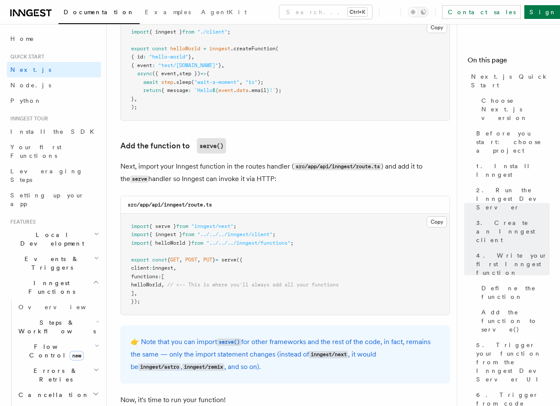
drag, startPoint x: 261, startPoint y: 113, endPoint x: 258, endPoint y: 30, distance: 82.5
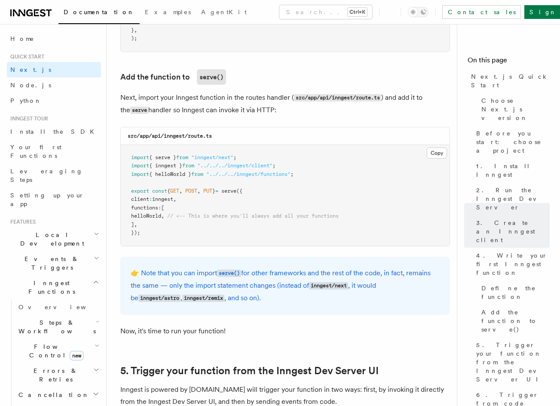
drag, startPoint x: 265, startPoint y: 98, endPoint x: 265, endPoint y: 122, distance: 23.6
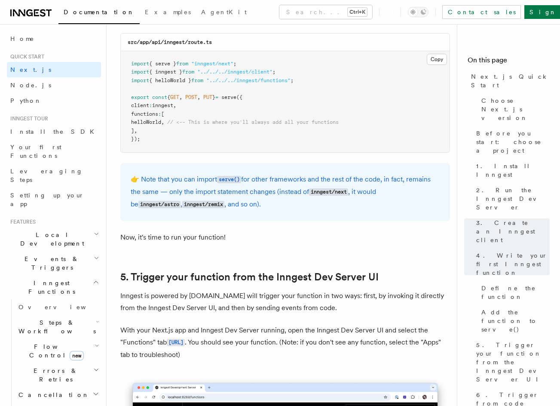
drag, startPoint x: 258, startPoint y: 124, endPoint x: 258, endPoint y: 152, distance: 27.9
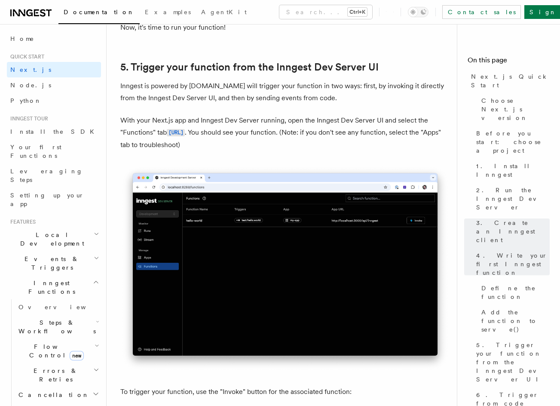
drag, startPoint x: 263, startPoint y: 180, endPoint x: 267, endPoint y: 236, distance: 56.0
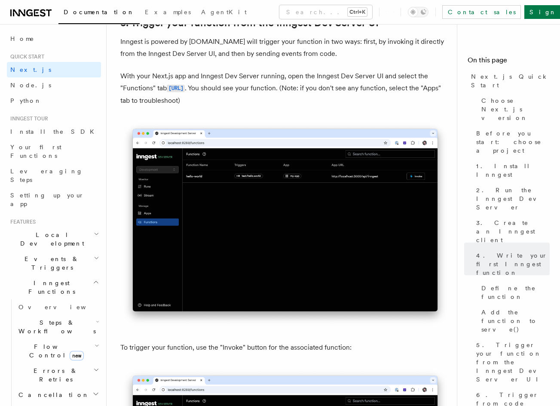
drag, startPoint x: 269, startPoint y: 198, endPoint x: 269, endPoint y: 190, distance: 8.2
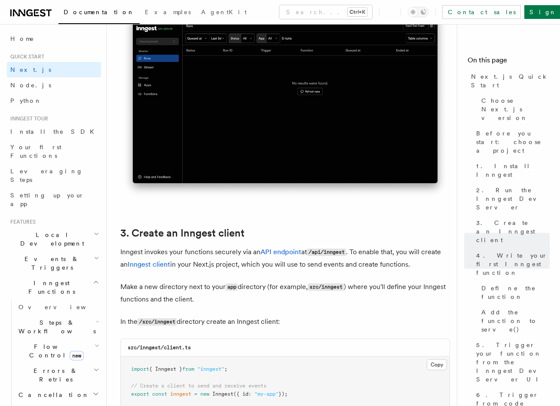
scroll to position [0, 0]
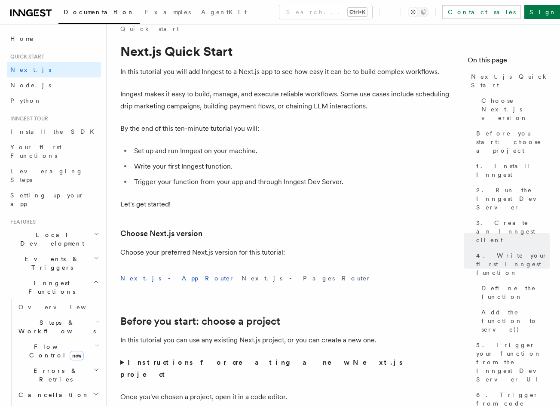
drag, startPoint x: 279, startPoint y: 183, endPoint x: 256, endPoint y: 43, distance: 141.6
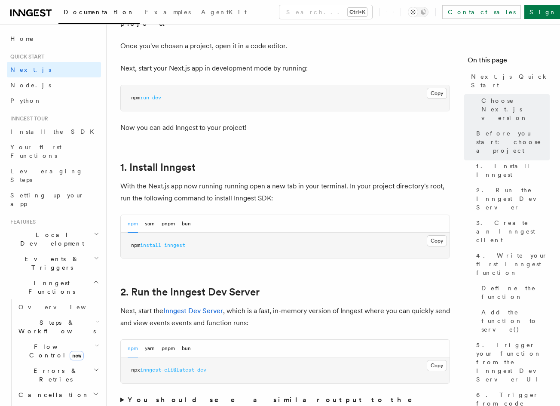
drag, startPoint x: 265, startPoint y: 90, endPoint x: 269, endPoint y: 125, distance: 35.0
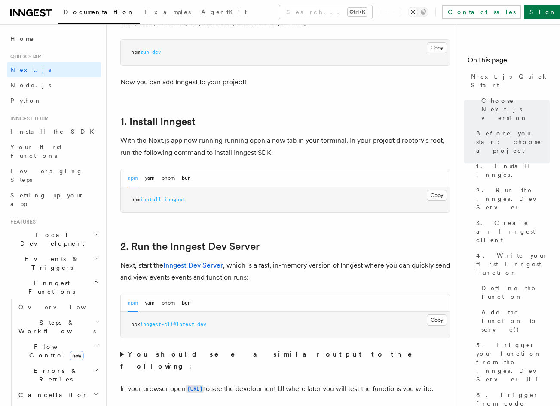
scroll to position [367, 0]
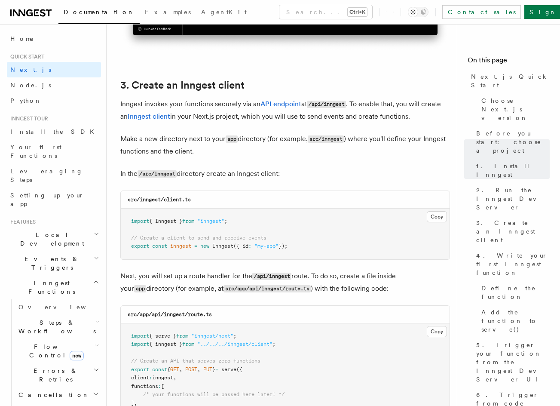
drag, startPoint x: 290, startPoint y: 113, endPoint x: 292, endPoint y: 131, distance: 17.7
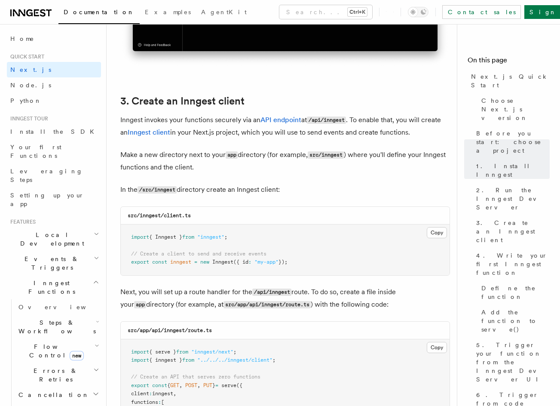
scroll to position [938, 0]
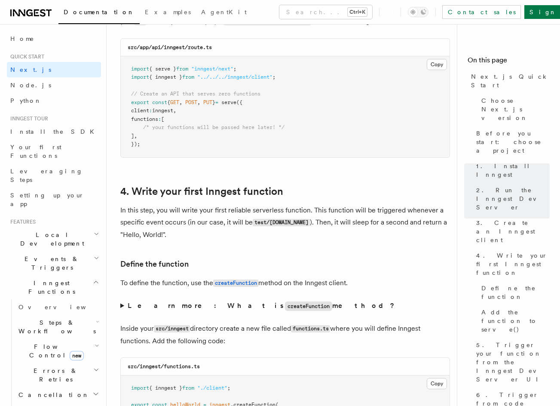
drag, startPoint x: 338, startPoint y: 106, endPoint x: 336, endPoint y: 134, distance: 28.4
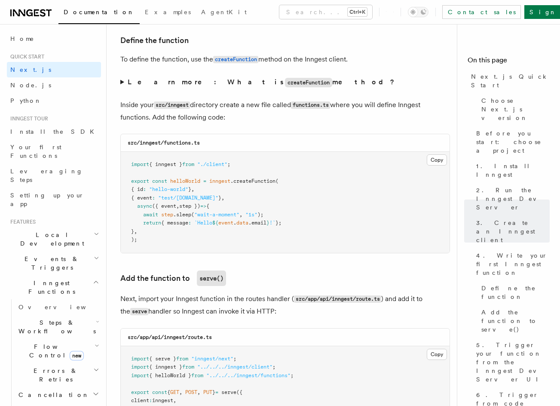
scroll to position [1472, 0]
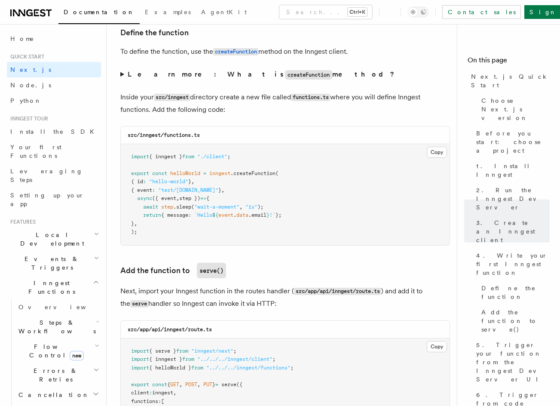
drag, startPoint x: 336, startPoint y: 134, endPoint x: 330, endPoint y: 158, distance: 24.0
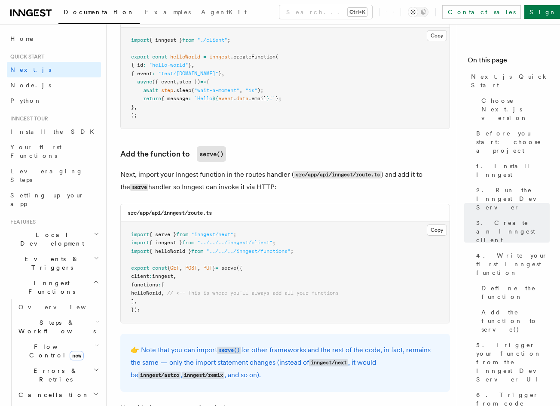
scroll to position [1621, 0]
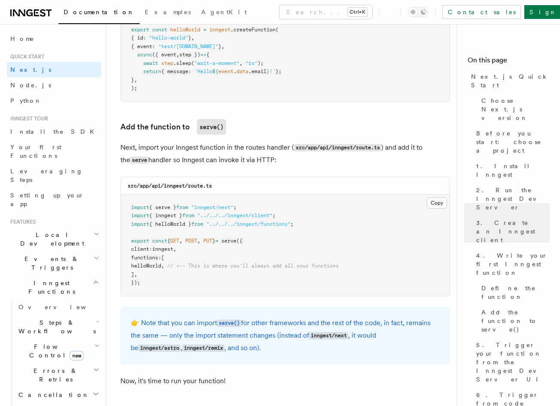
drag, startPoint x: 244, startPoint y: 113, endPoint x: 246, endPoint y: 147, distance: 34.0
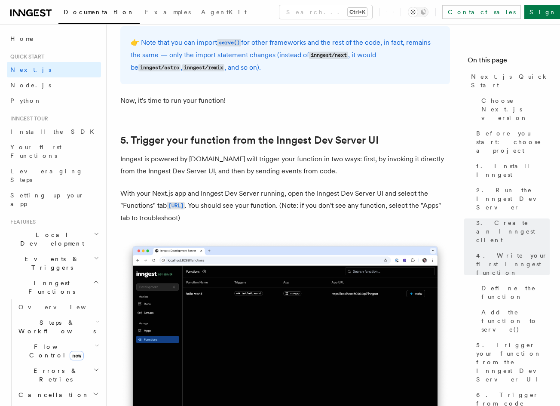
drag, startPoint x: 239, startPoint y: 139, endPoint x: 245, endPoint y: 169, distance: 30.7
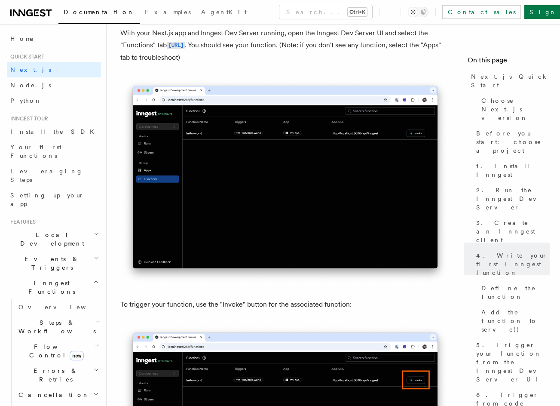
drag, startPoint x: 270, startPoint y: 116, endPoint x: 272, endPoint y: 27, distance: 89.0
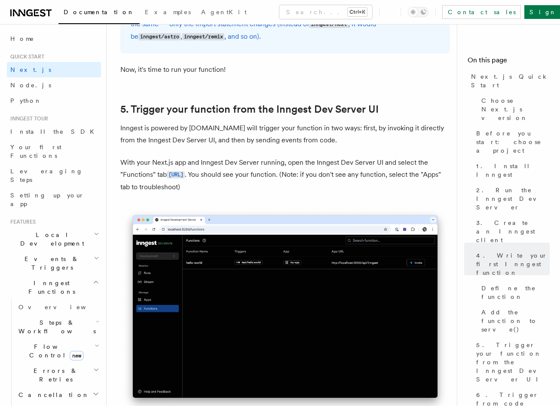
scroll to position [1747, 0]
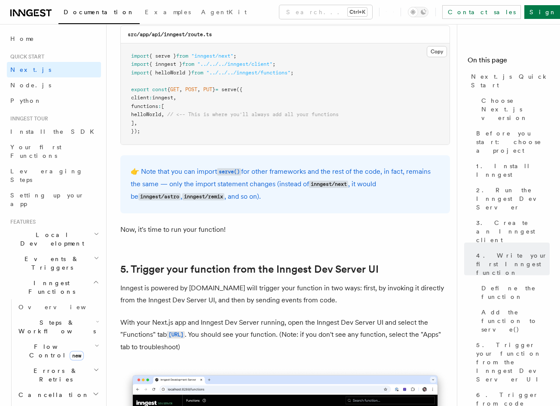
drag, startPoint x: 326, startPoint y: 54, endPoint x: 314, endPoint y: -6, distance: 61.0
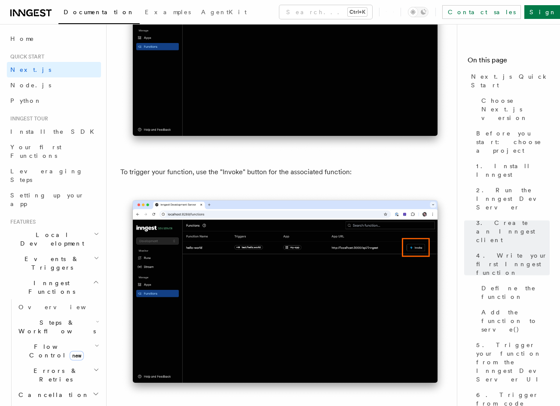
drag, startPoint x: 315, startPoint y: 52, endPoint x: 339, endPoint y: 147, distance: 98.0
